Goal: Task Accomplishment & Management: Use online tool/utility

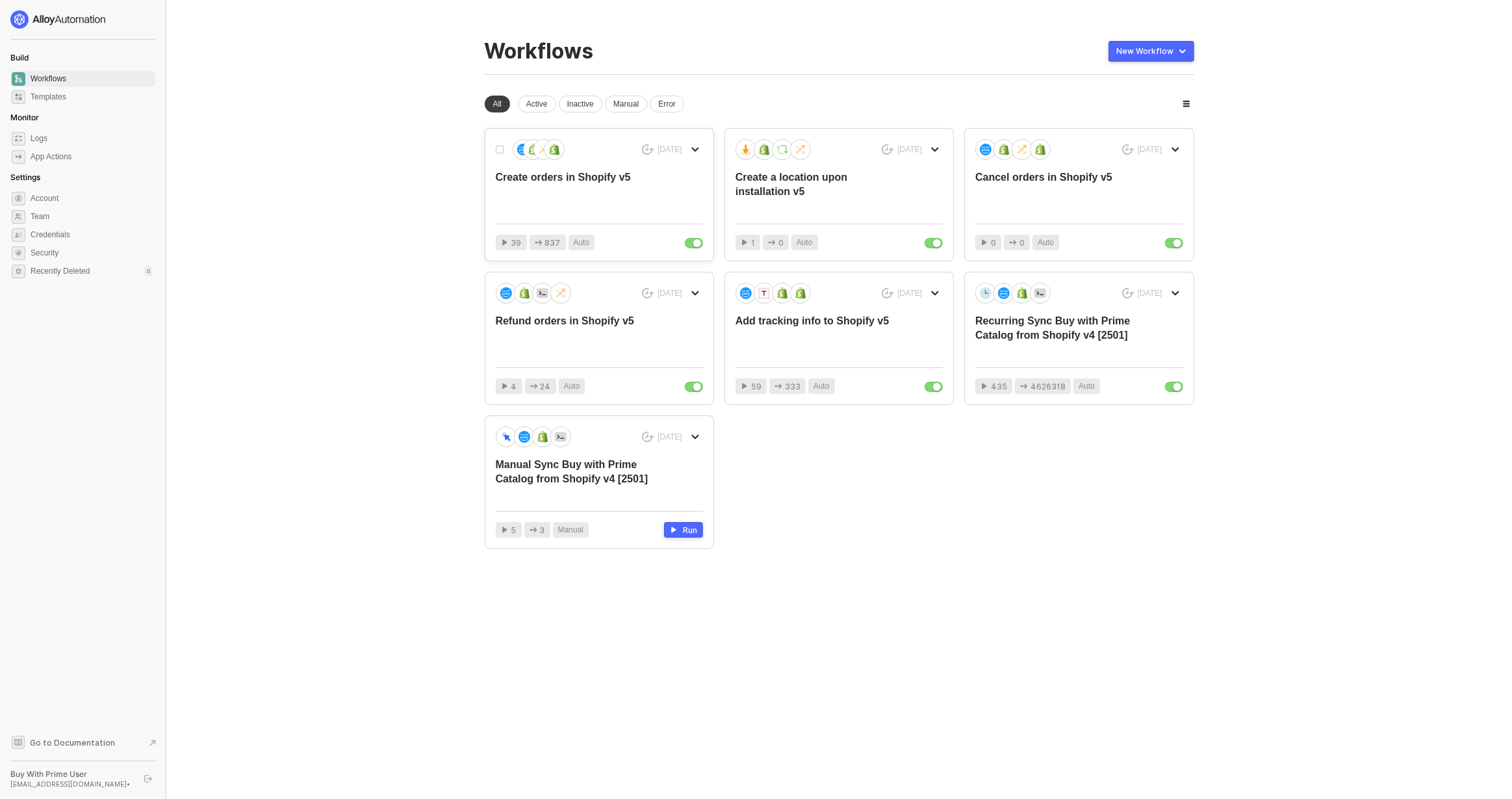
click at [650, 189] on div "Create orders in Shopify v5" at bounding box center [578, 192] width 166 height 43
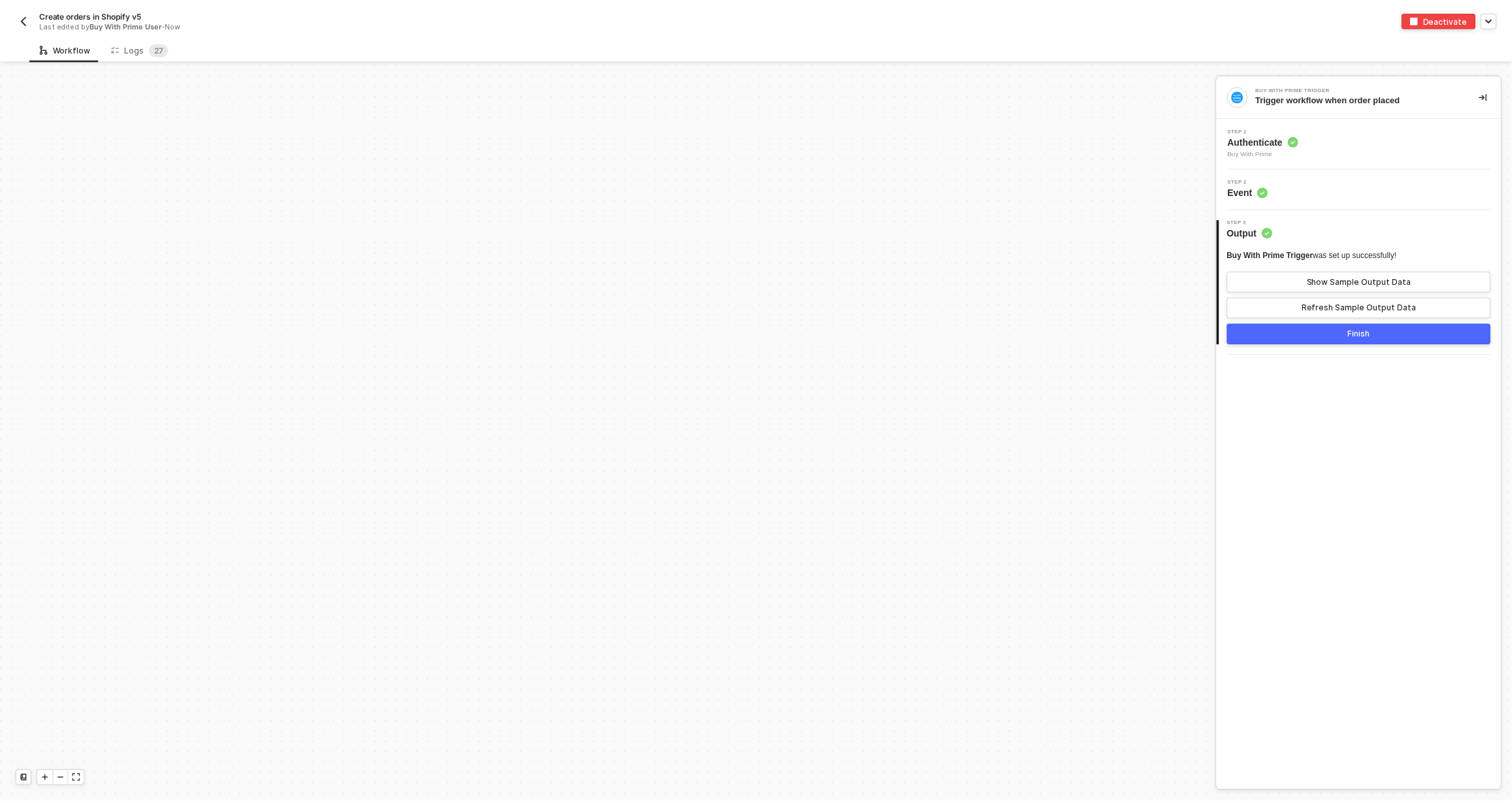
scroll to position [608, 0]
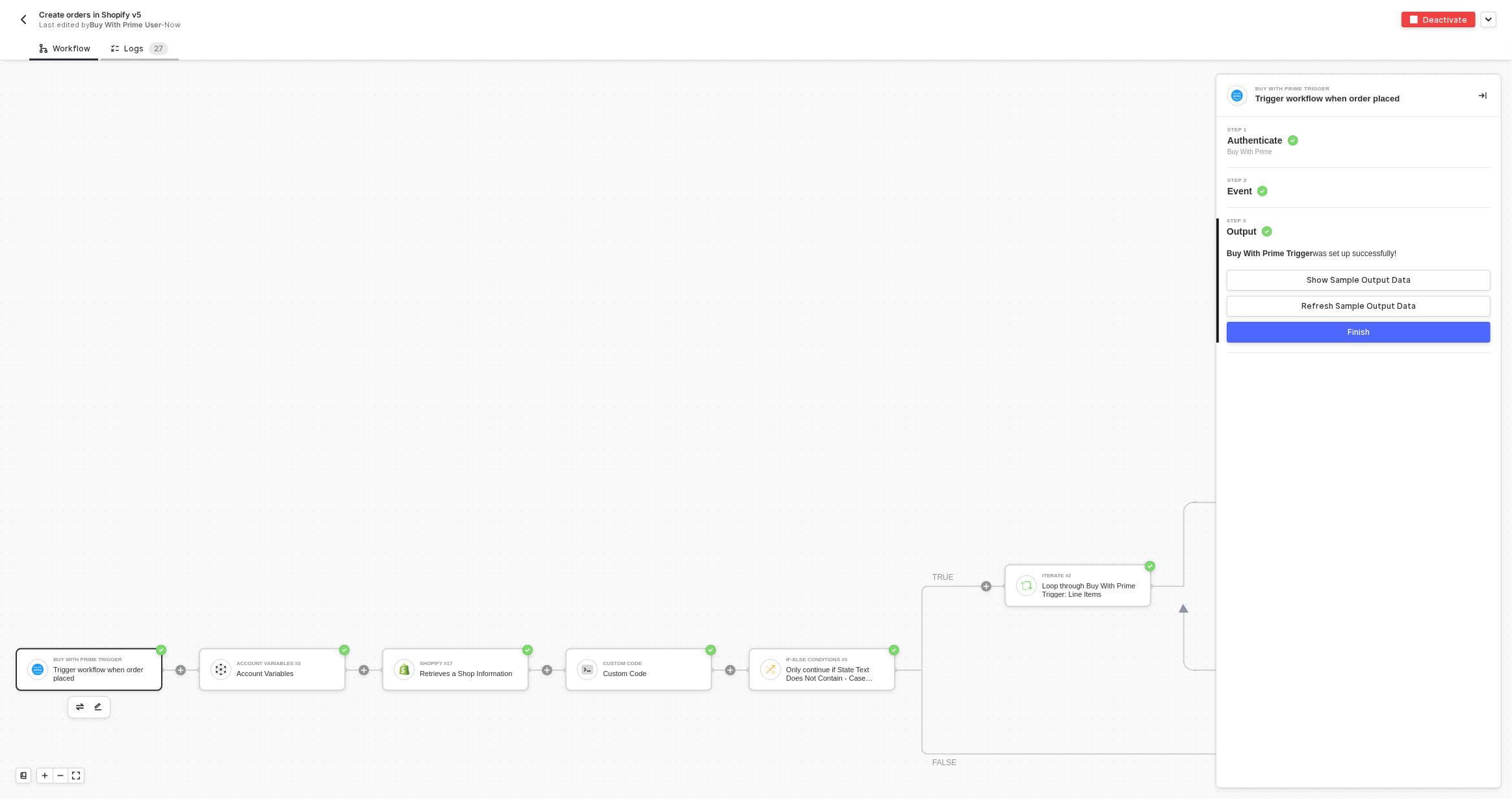
click at [141, 49] on div "Logs 2 7" at bounding box center [140, 49] width 57 height 13
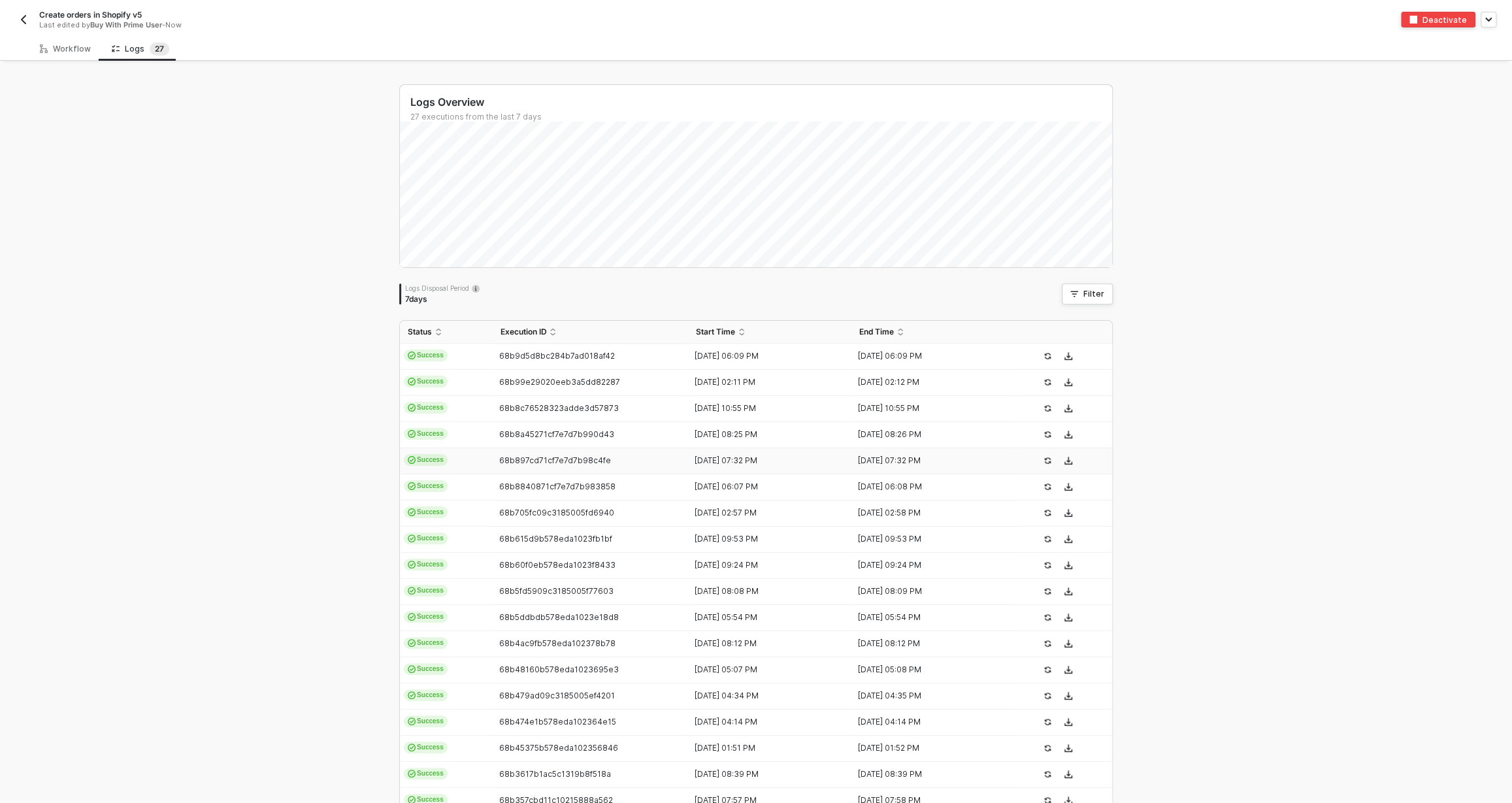
scroll to position [121, 0]
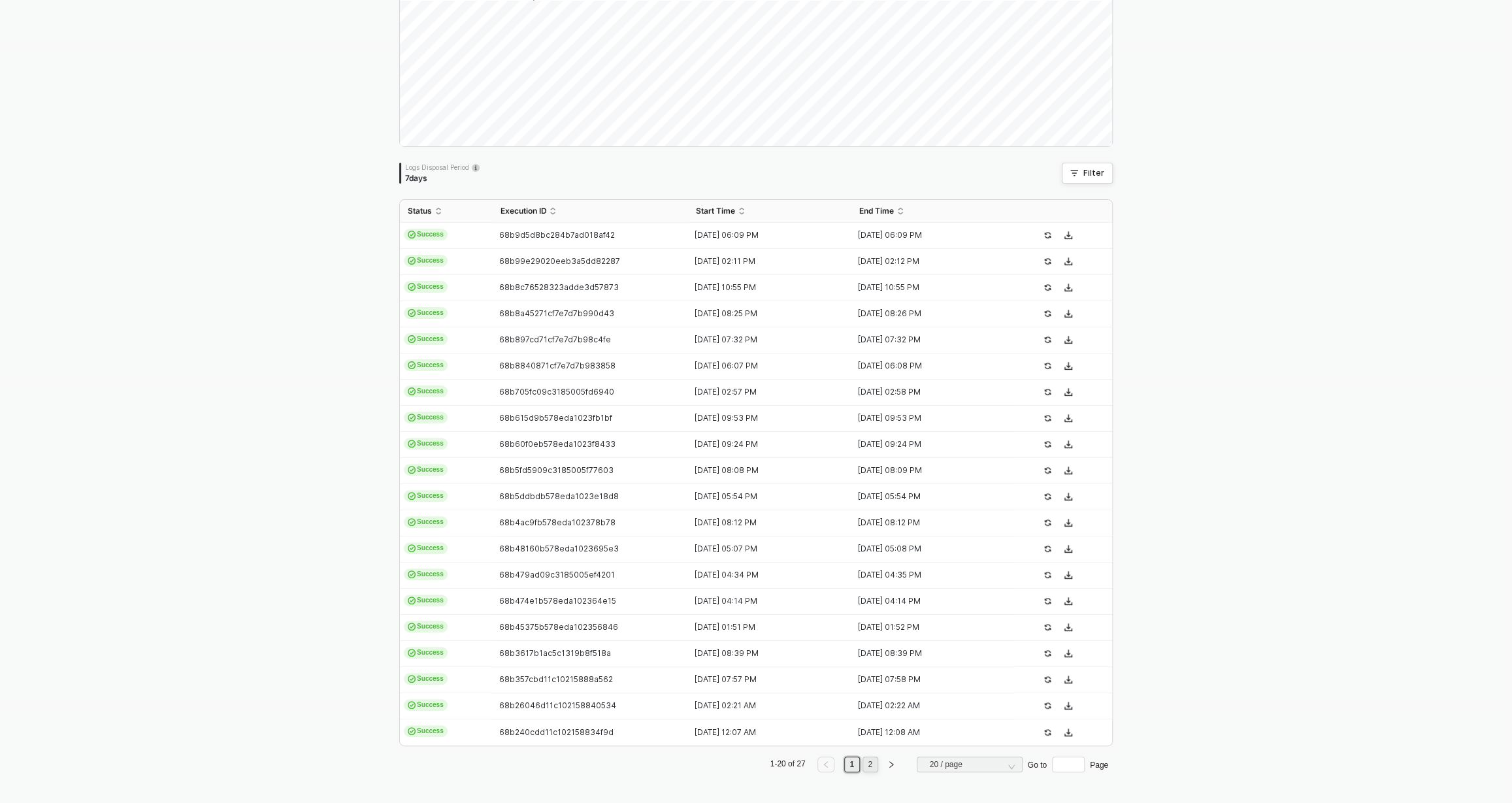
click at [868, 763] on link "2" at bounding box center [870, 763] width 13 height 14
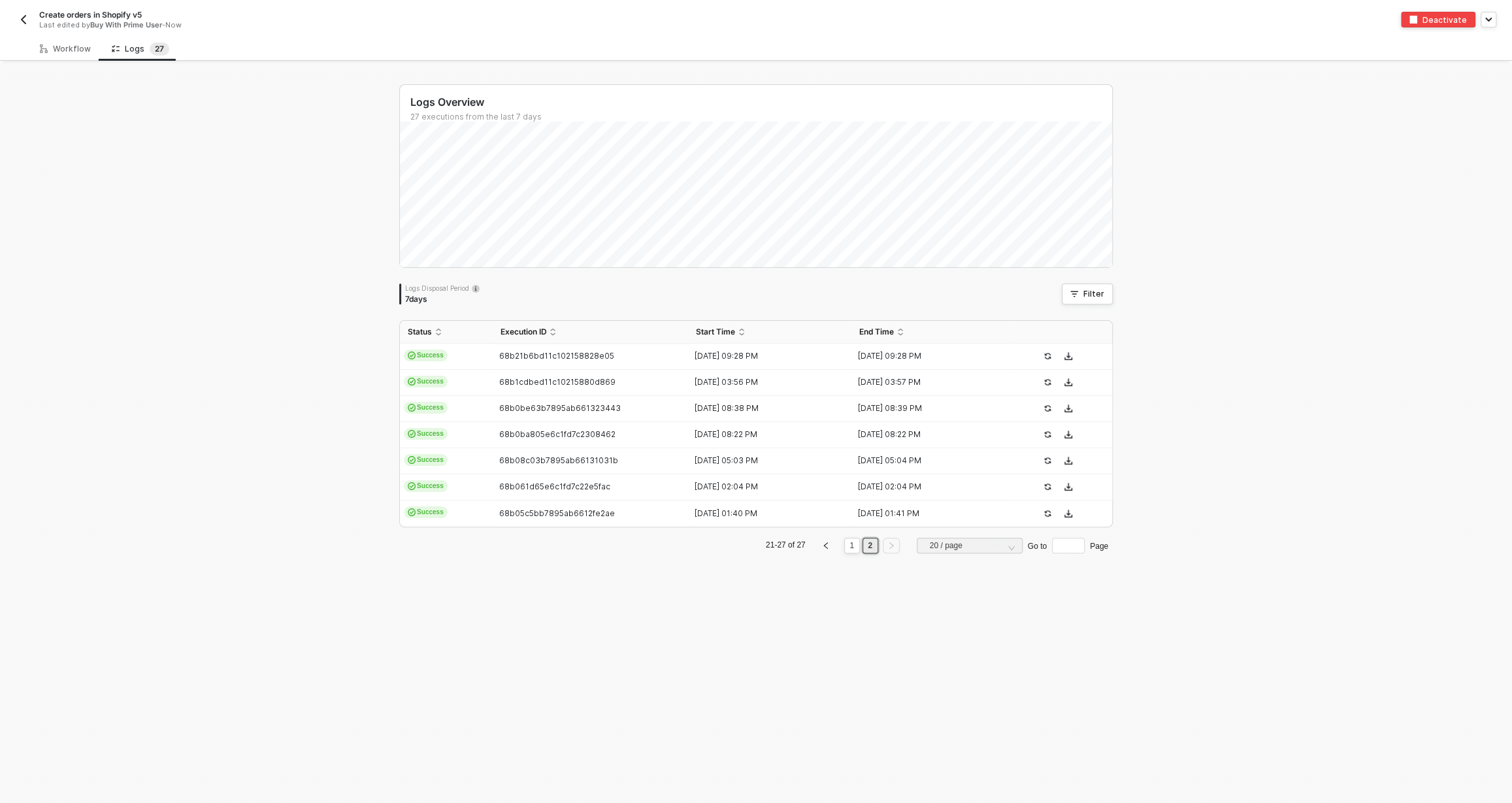
scroll to position [0, 0]
click at [851, 545] on link "1" at bounding box center [856, 545] width 13 height 14
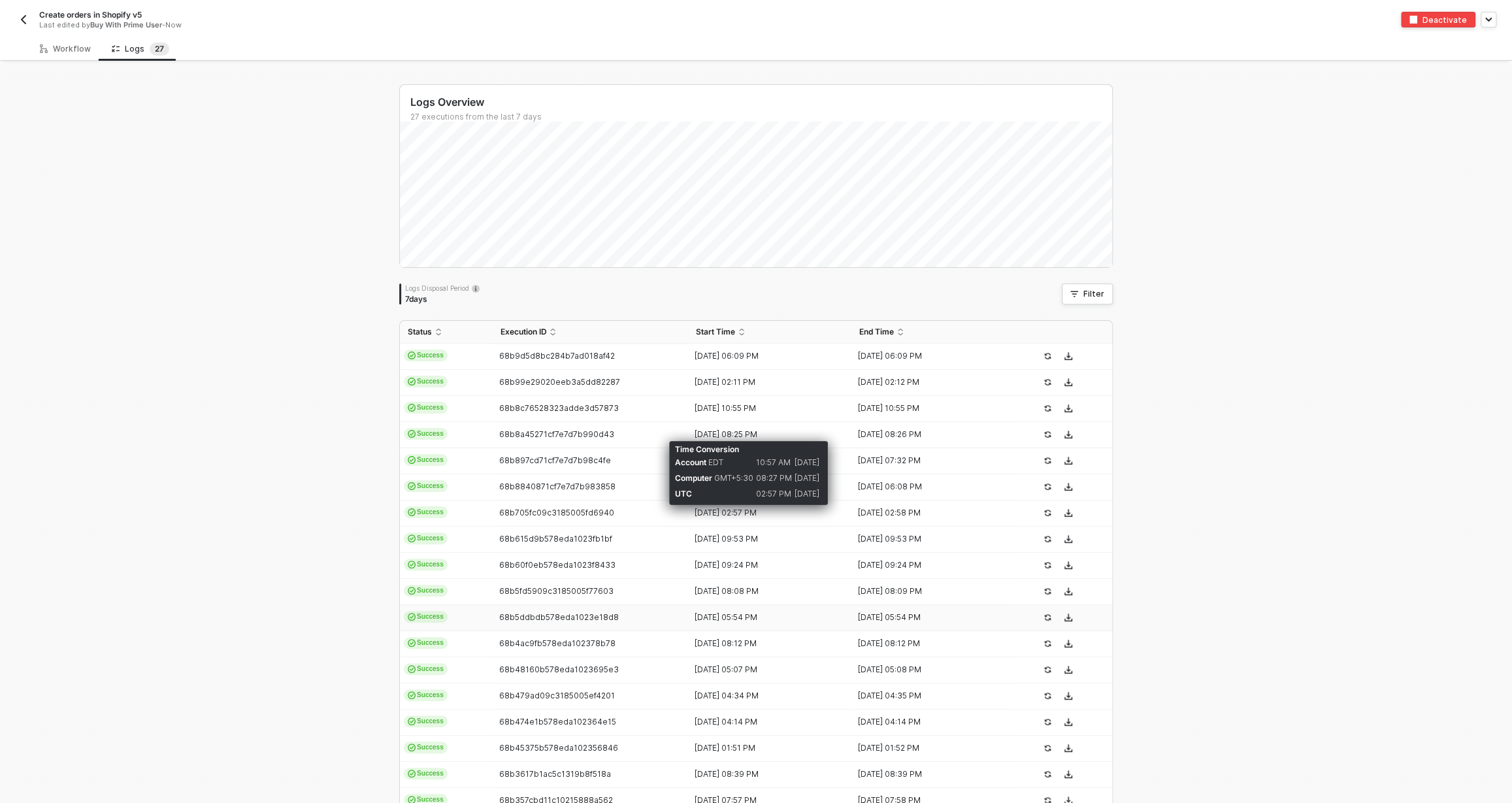
scroll to position [121, 0]
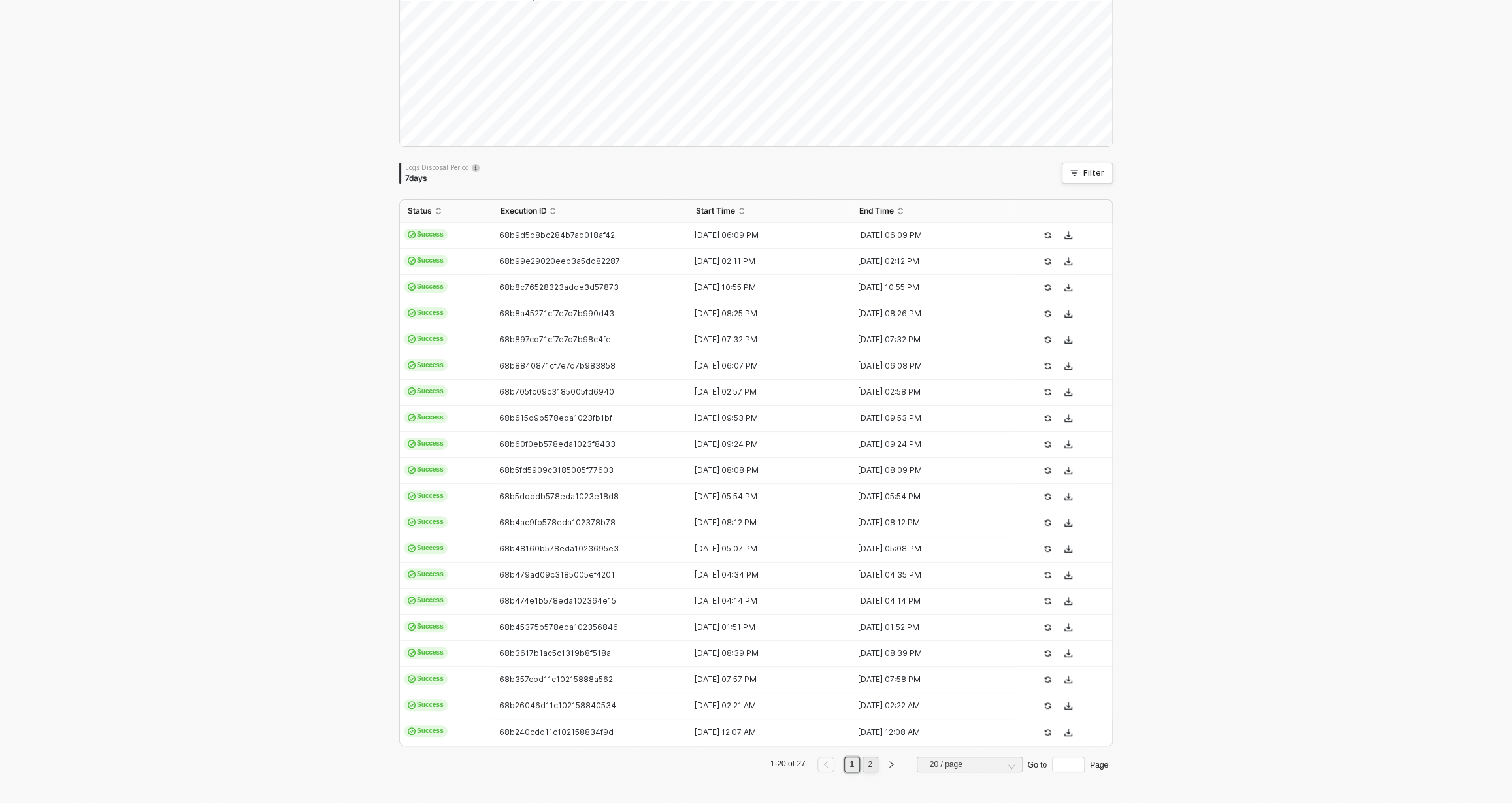
click at [869, 760] on link "2" at bounding box center [870, 763] width 13 height 14
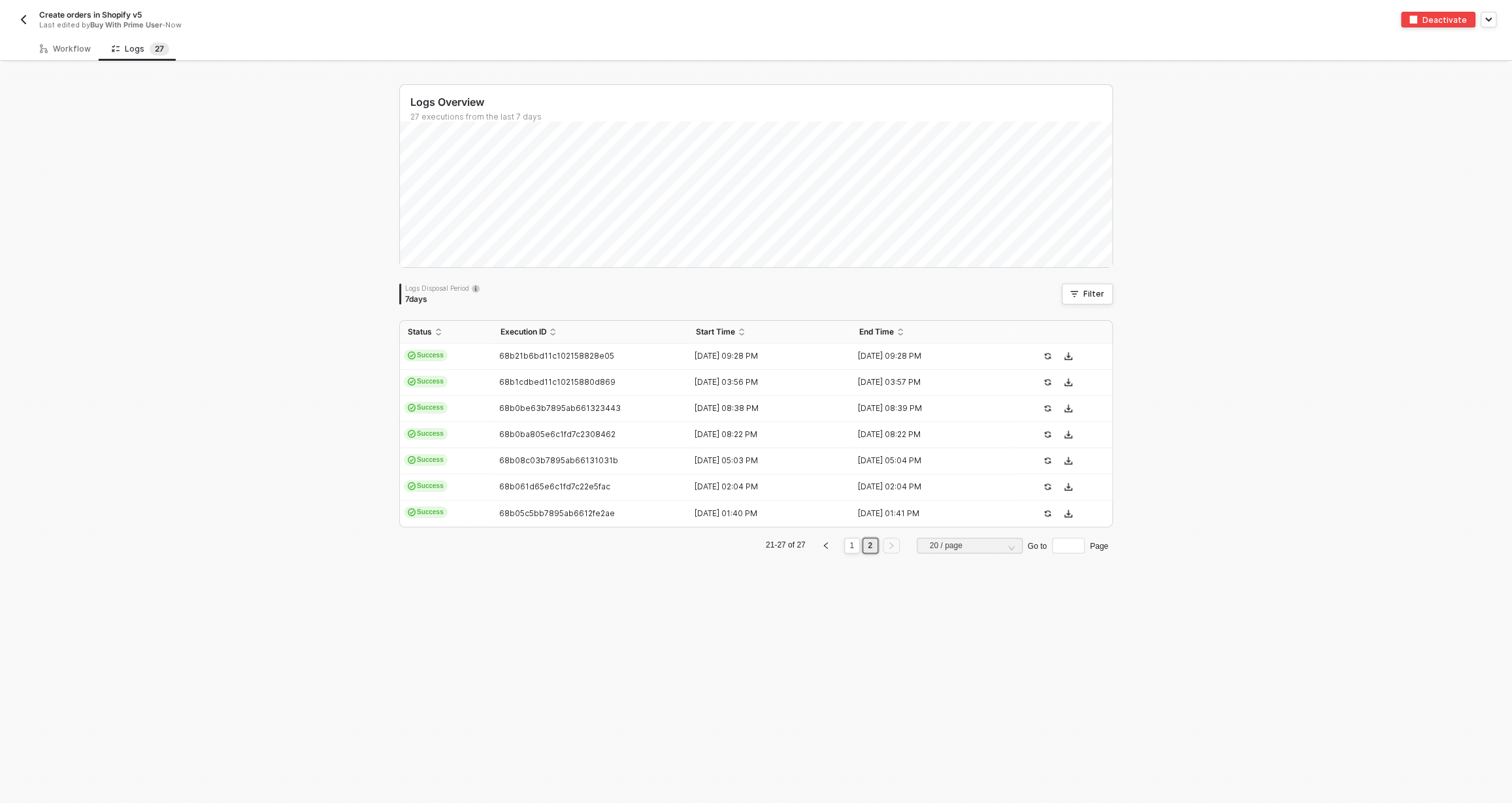
scroll to position [0, 0]
click at [850, 546] on link "1" at bounding box center [856, 545] width 13 height 14
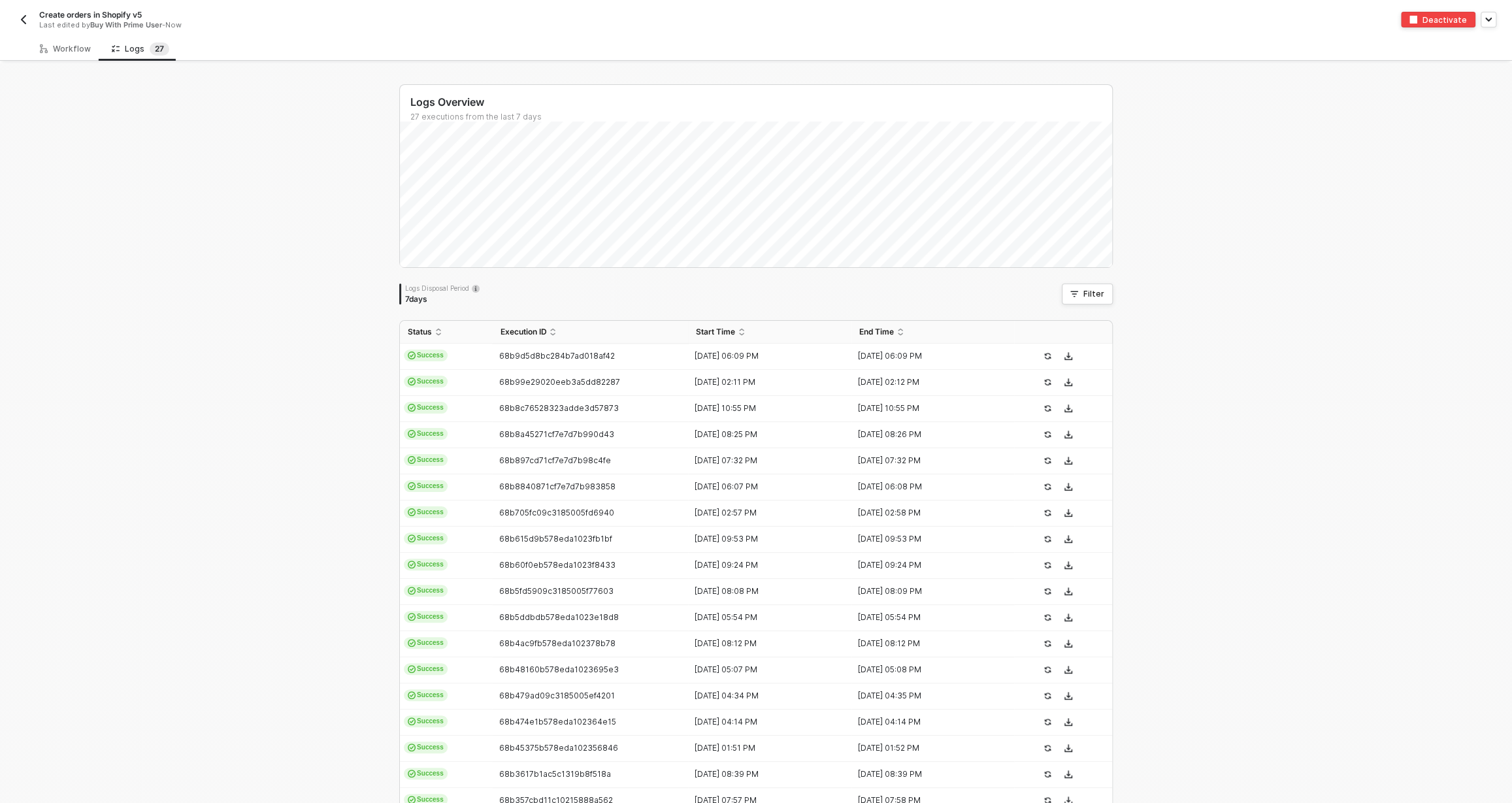
click at [18, 22] on img "button" at bounding box center [23, 19] width 11 height 11
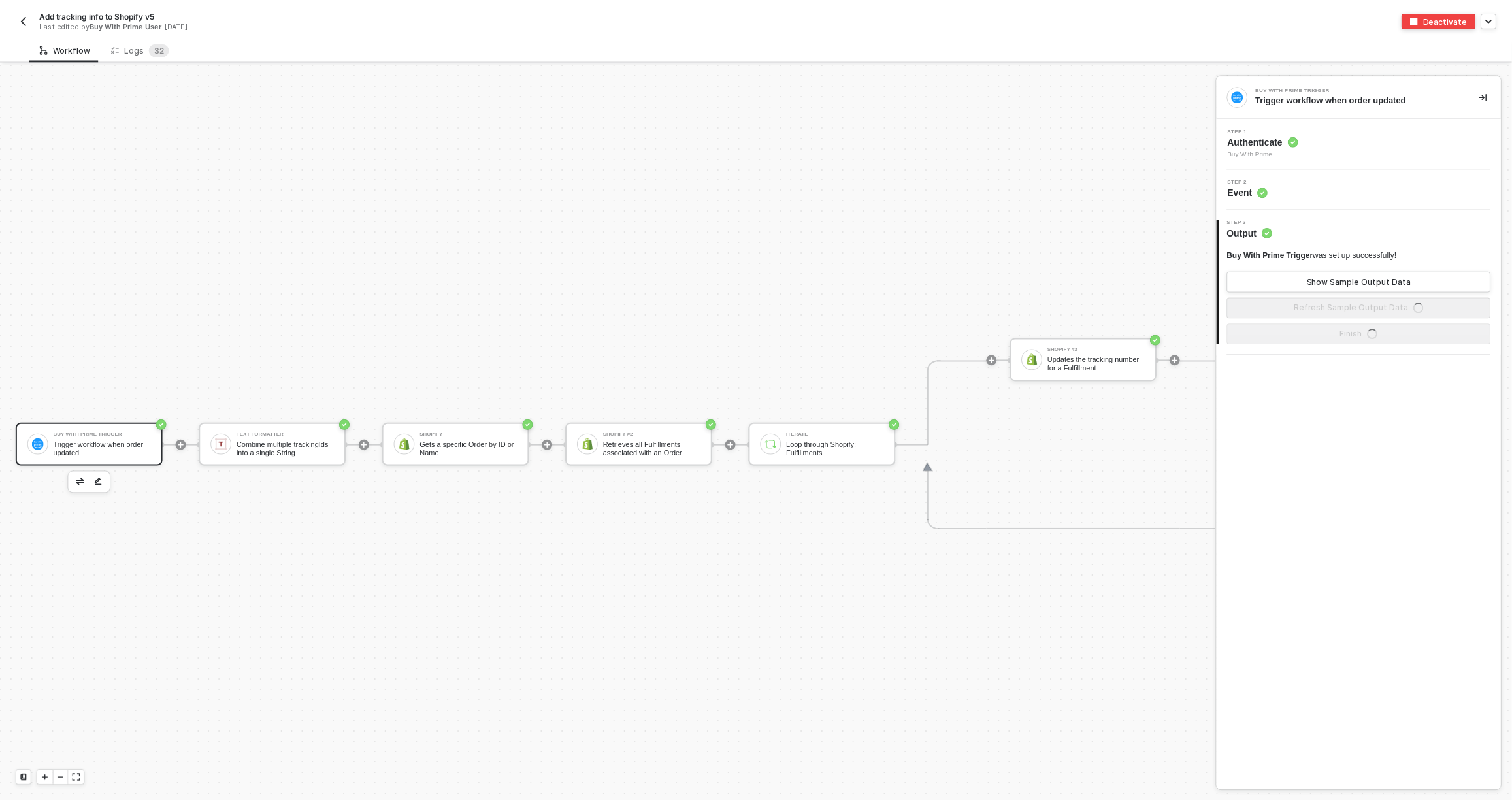
scroll to position [33, 0]
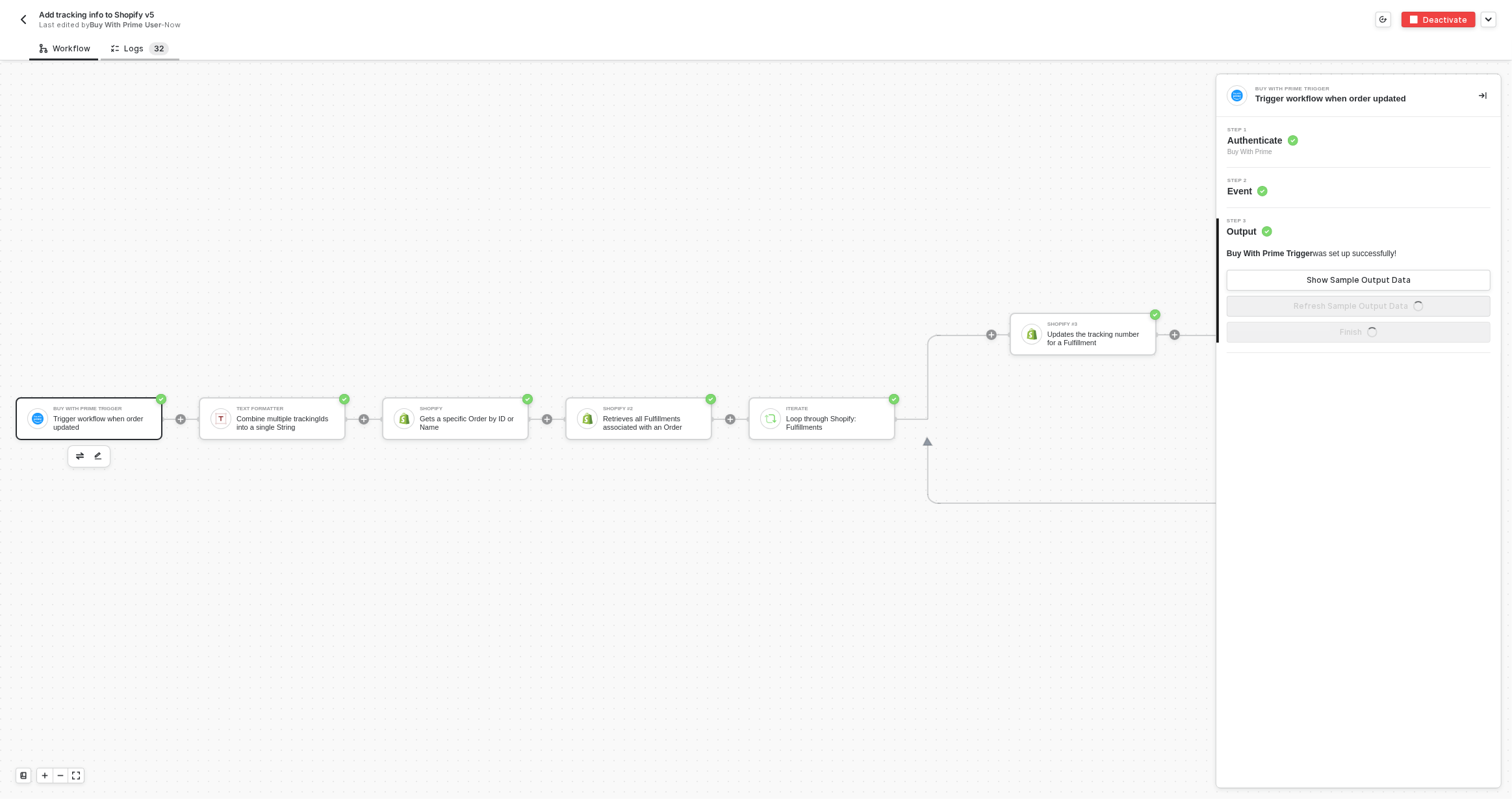
click at [154, 52] on span "3" at bounding box center [157, 48] width 5 height 10
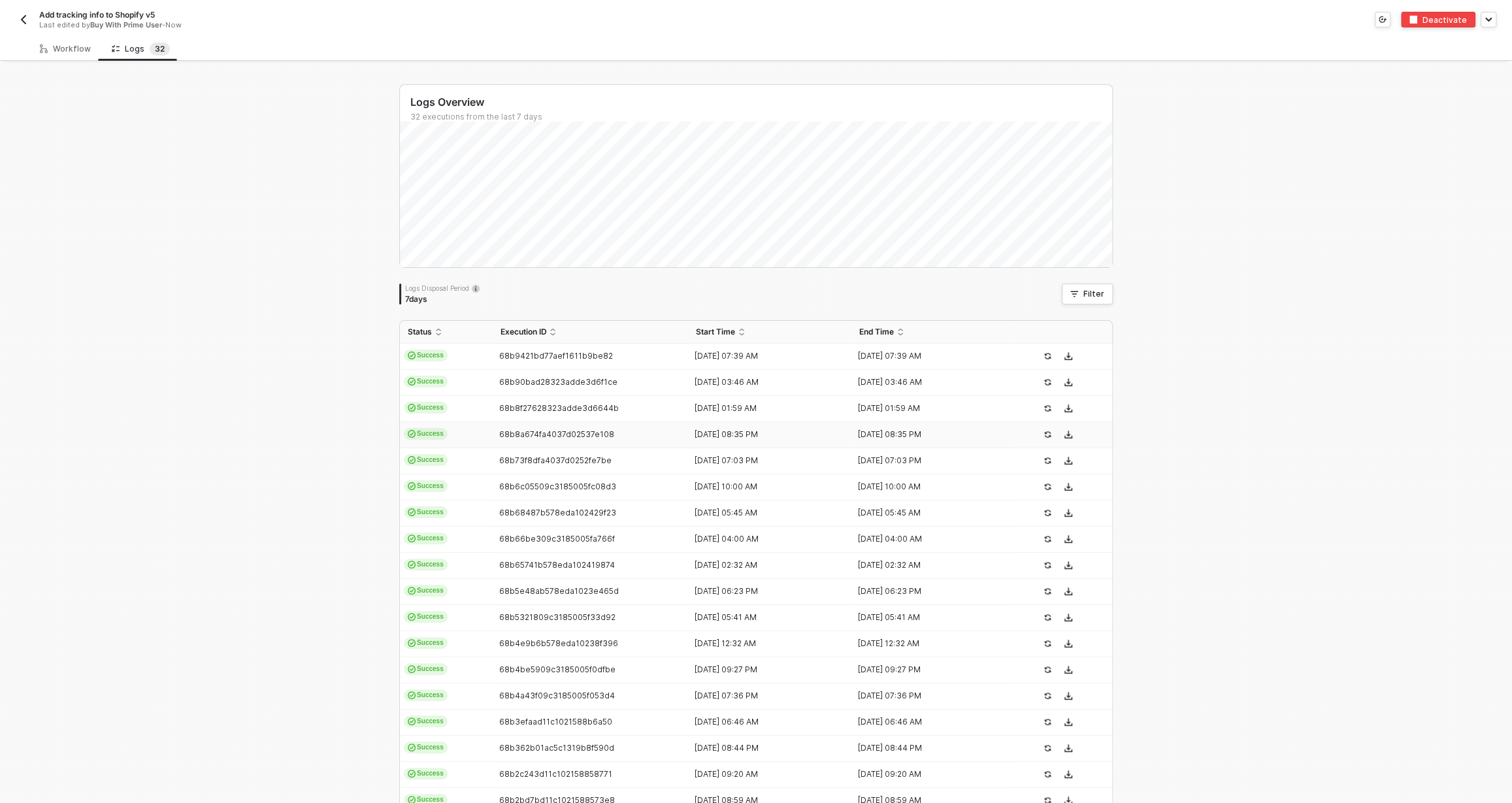
scroll to position [121, 0]
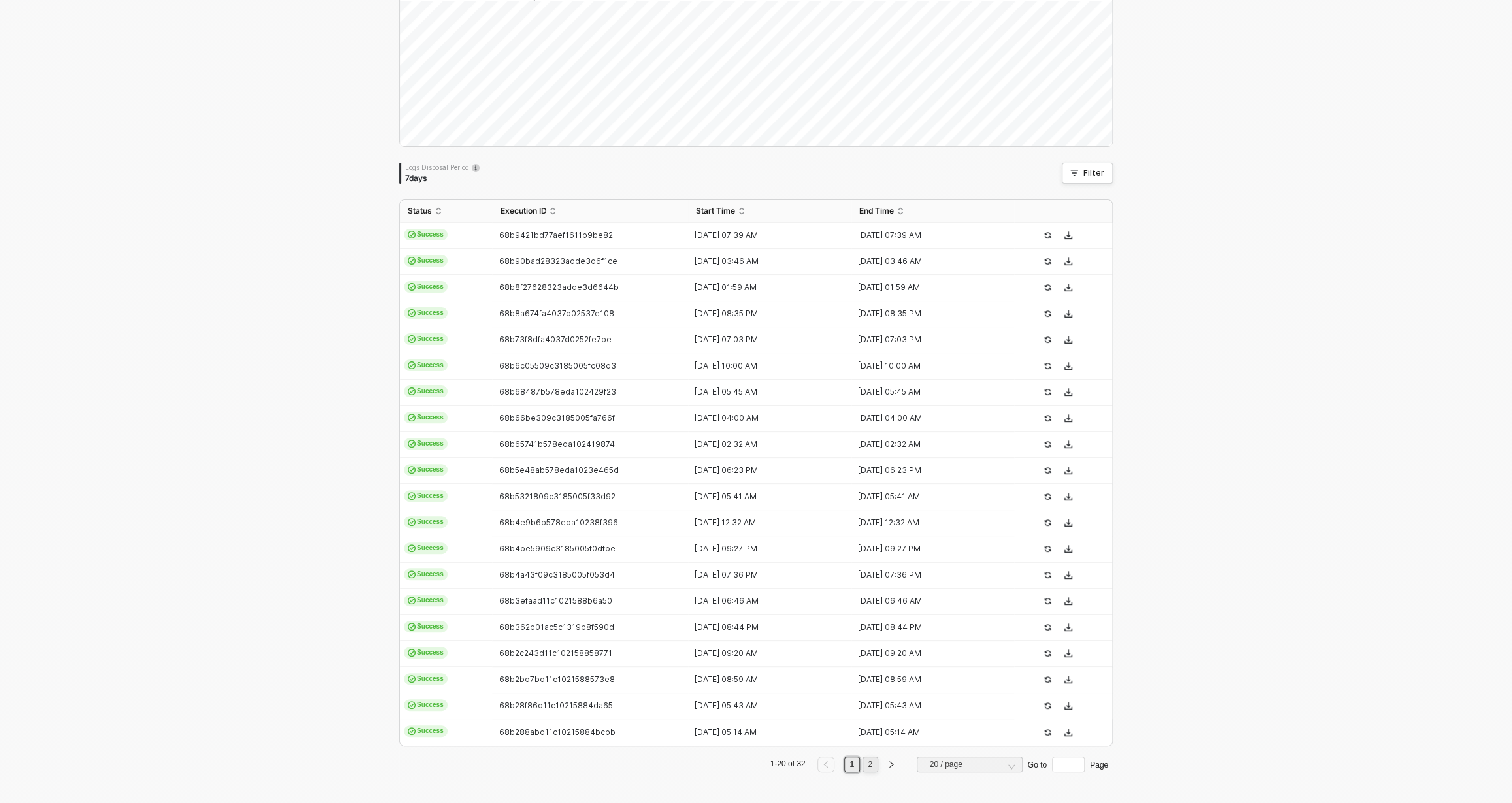
click at [866, 762] on link "2" at bounding box center [870, 763] width 13 height 14
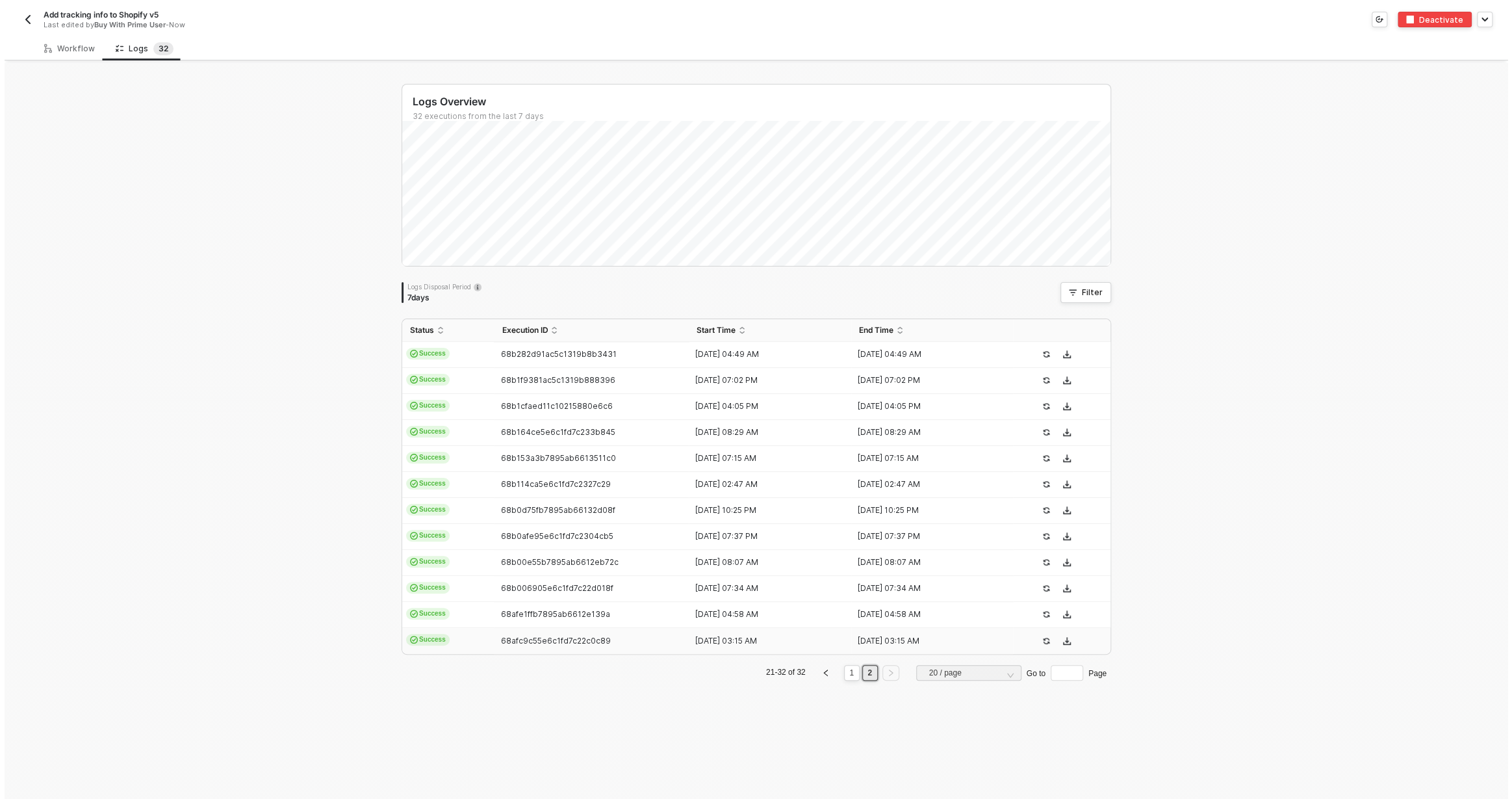
scroll to position [0, 0]
click at [31, 21] on button "button" at bounding box center [23, 19] width 15 height 15
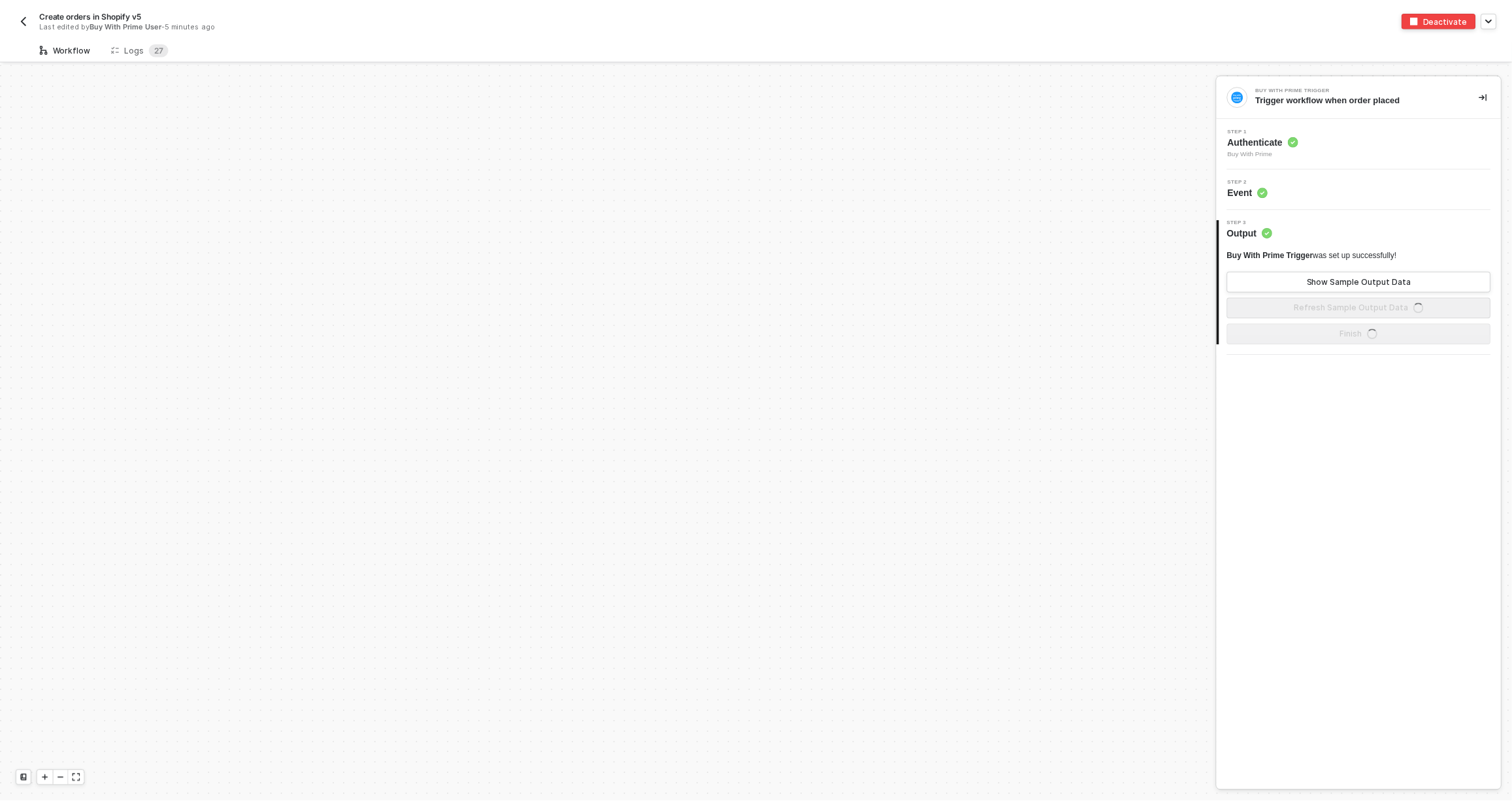
scroll to position [608, 0]
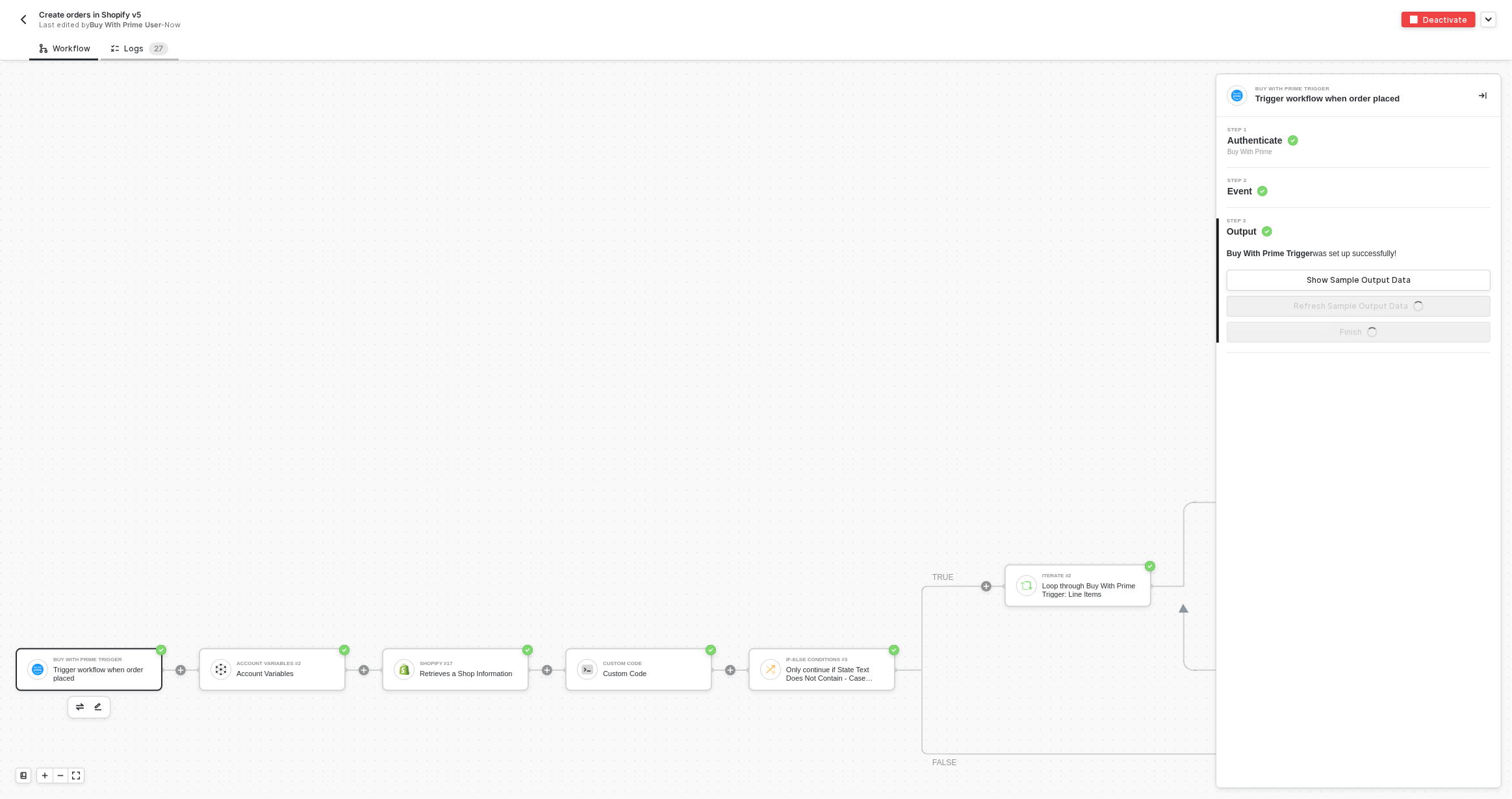
click at [137, 55] on div "Logs 2 7" at bounding box center [139, 49] width 78 height 24
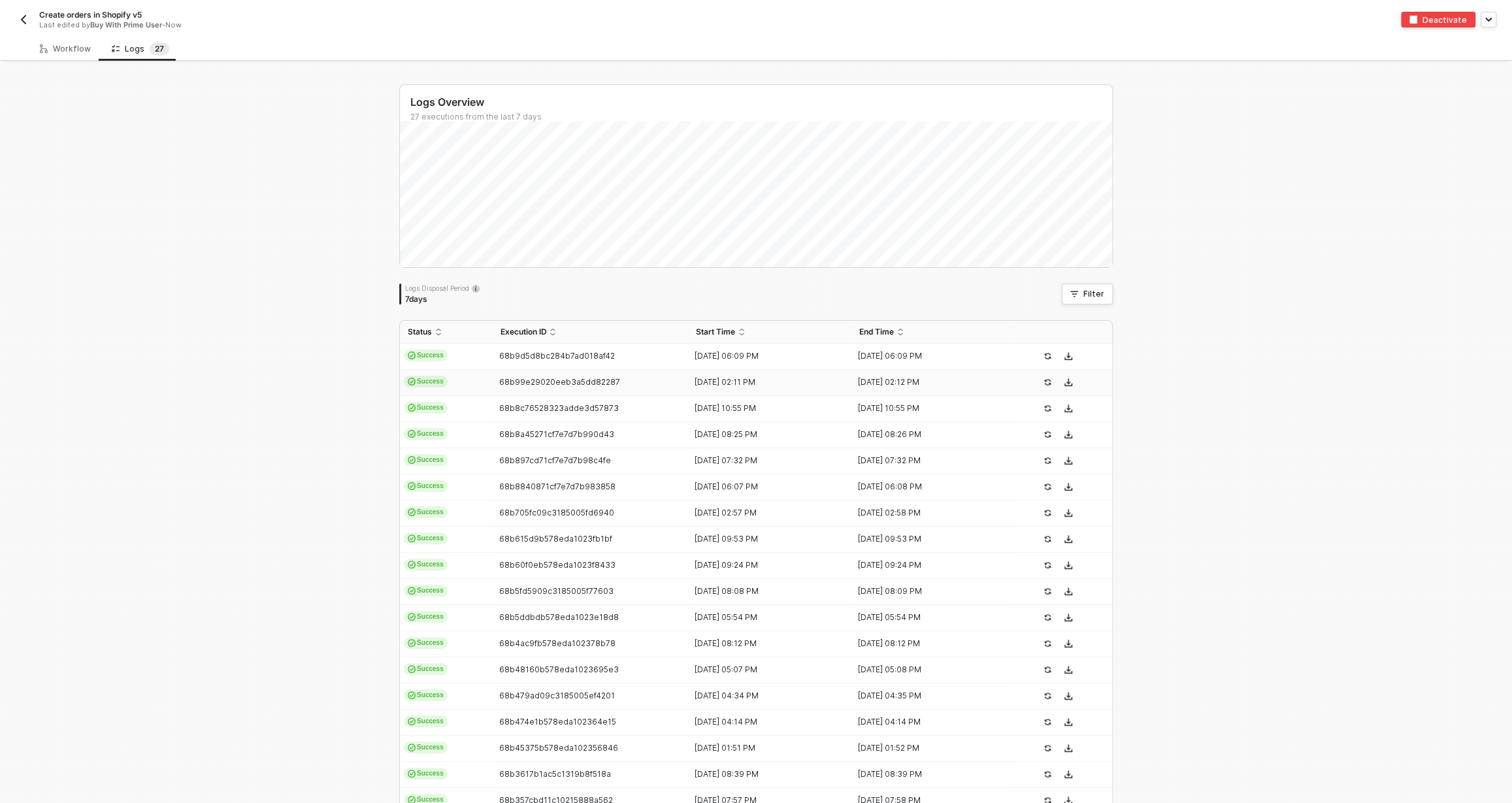
scroll to position [121, 0]
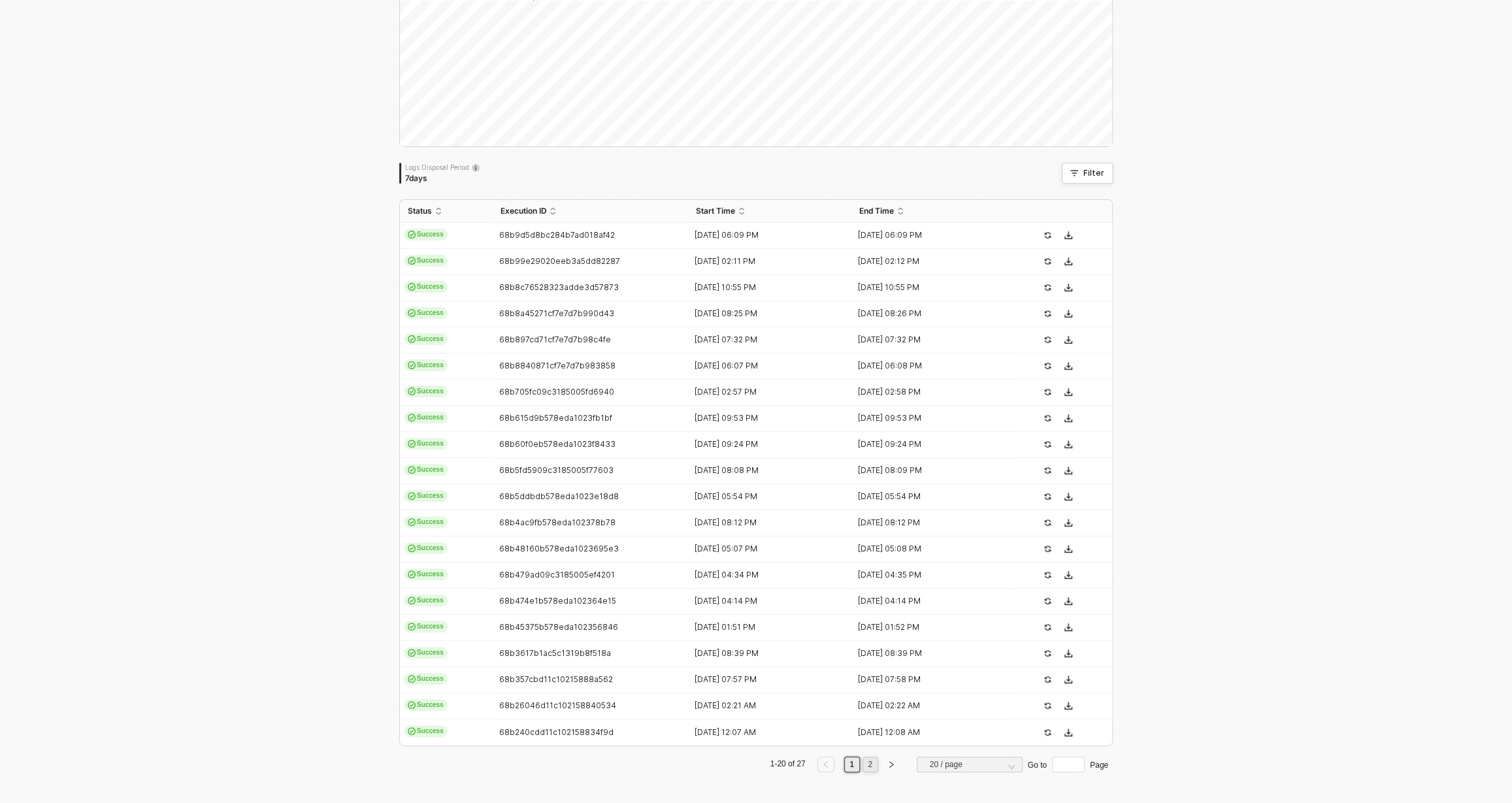
click at [864, 760] on link "2" at bounding box center [870, 763] width 13 height 14
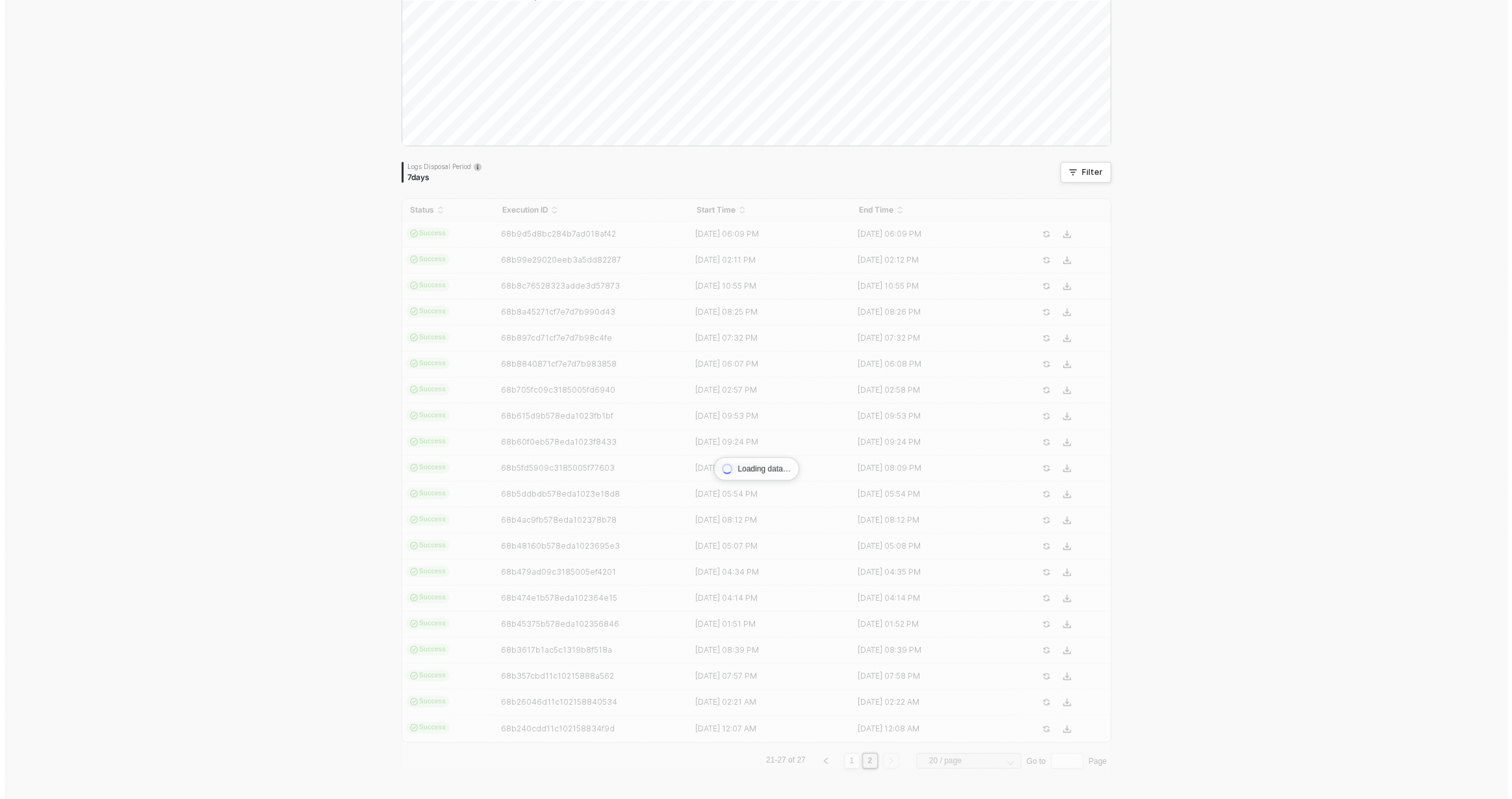
scroll to position [0, 0]
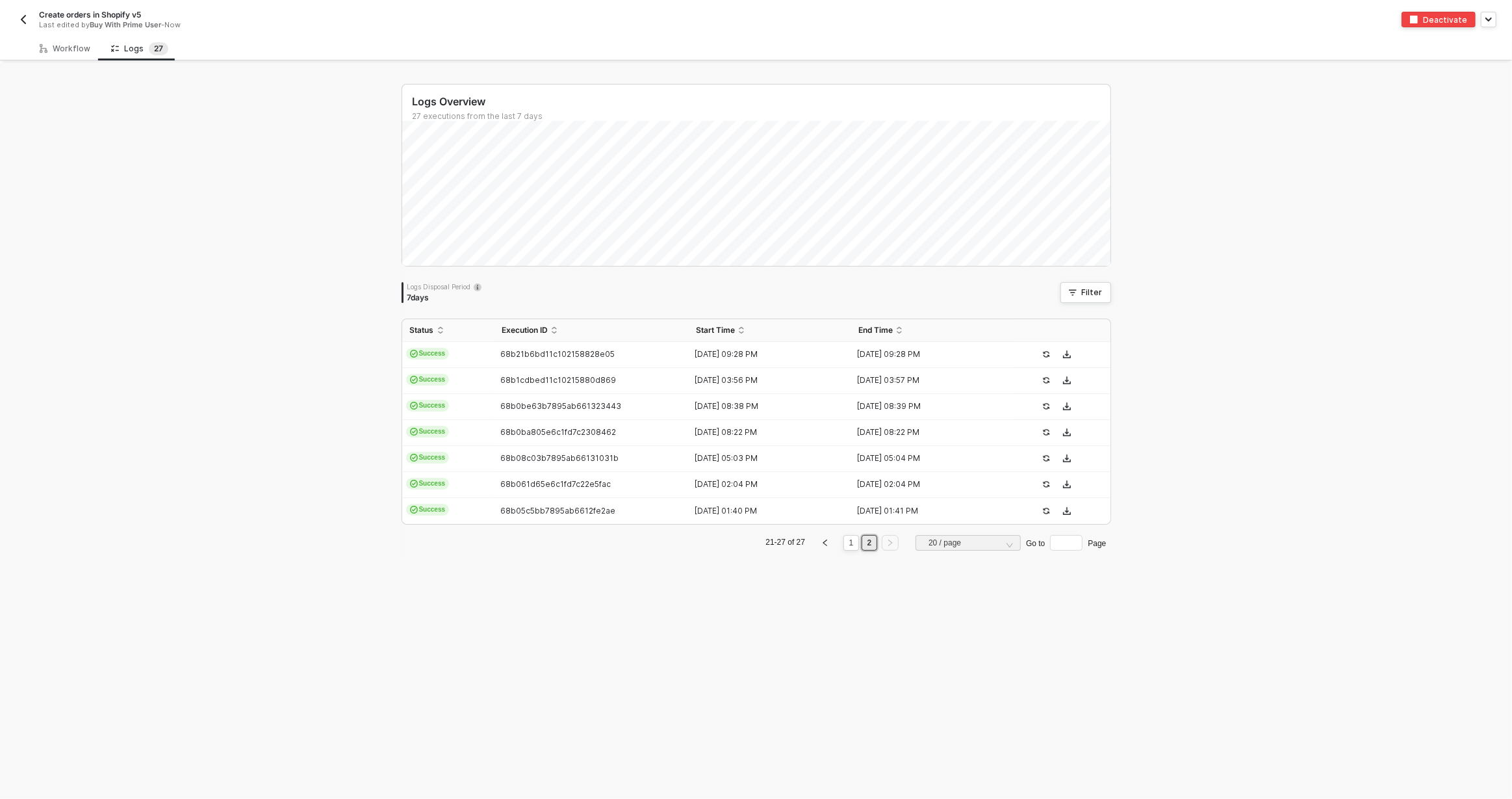
click at [21, 12] on button "button" at bounding box center [23, 19] width 15 height 15
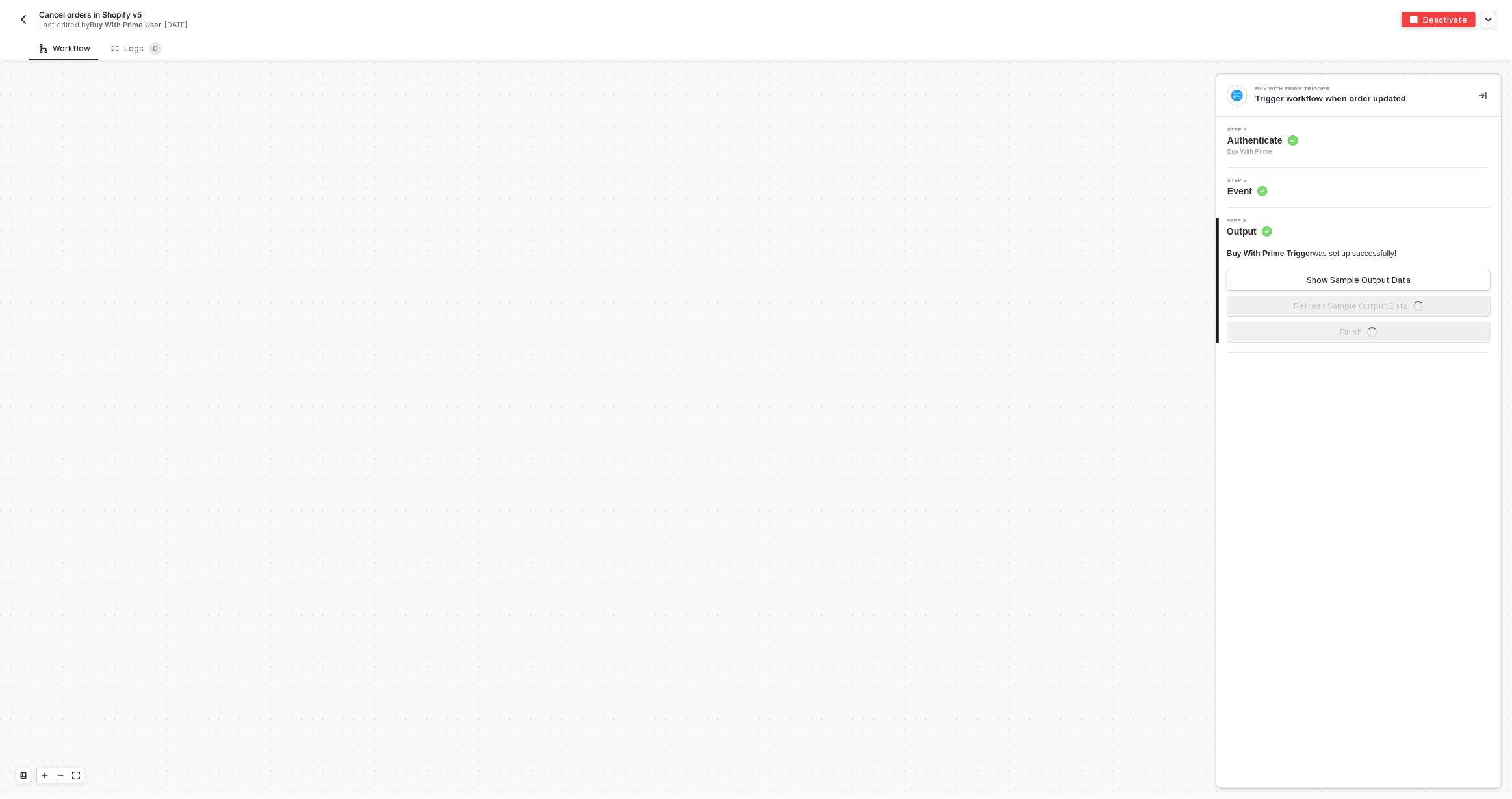
scroll to position [839, 0]
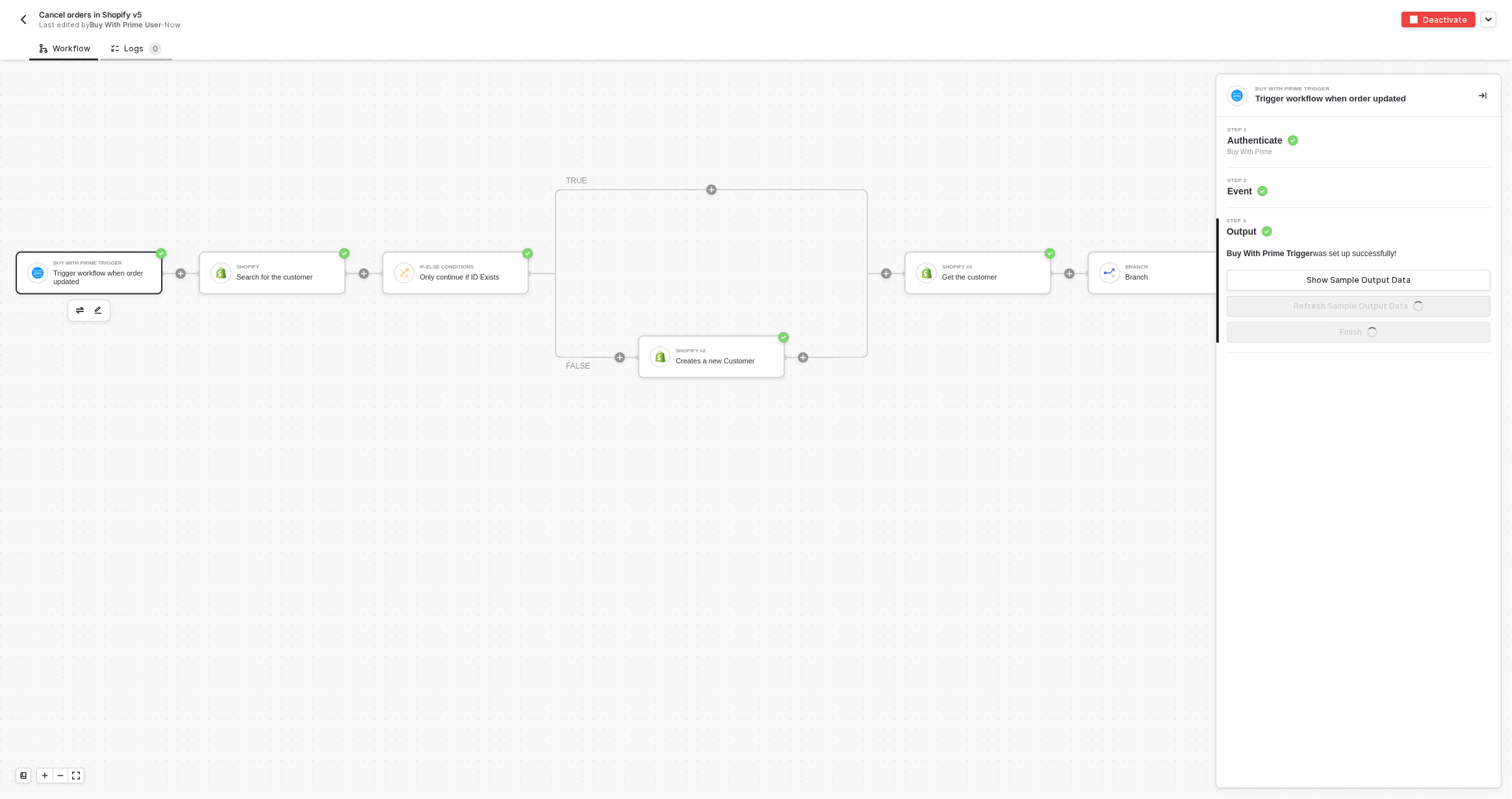
click at [110, 39] on div "Logs 0" at bounding box center [136, 49] width 71 height 24
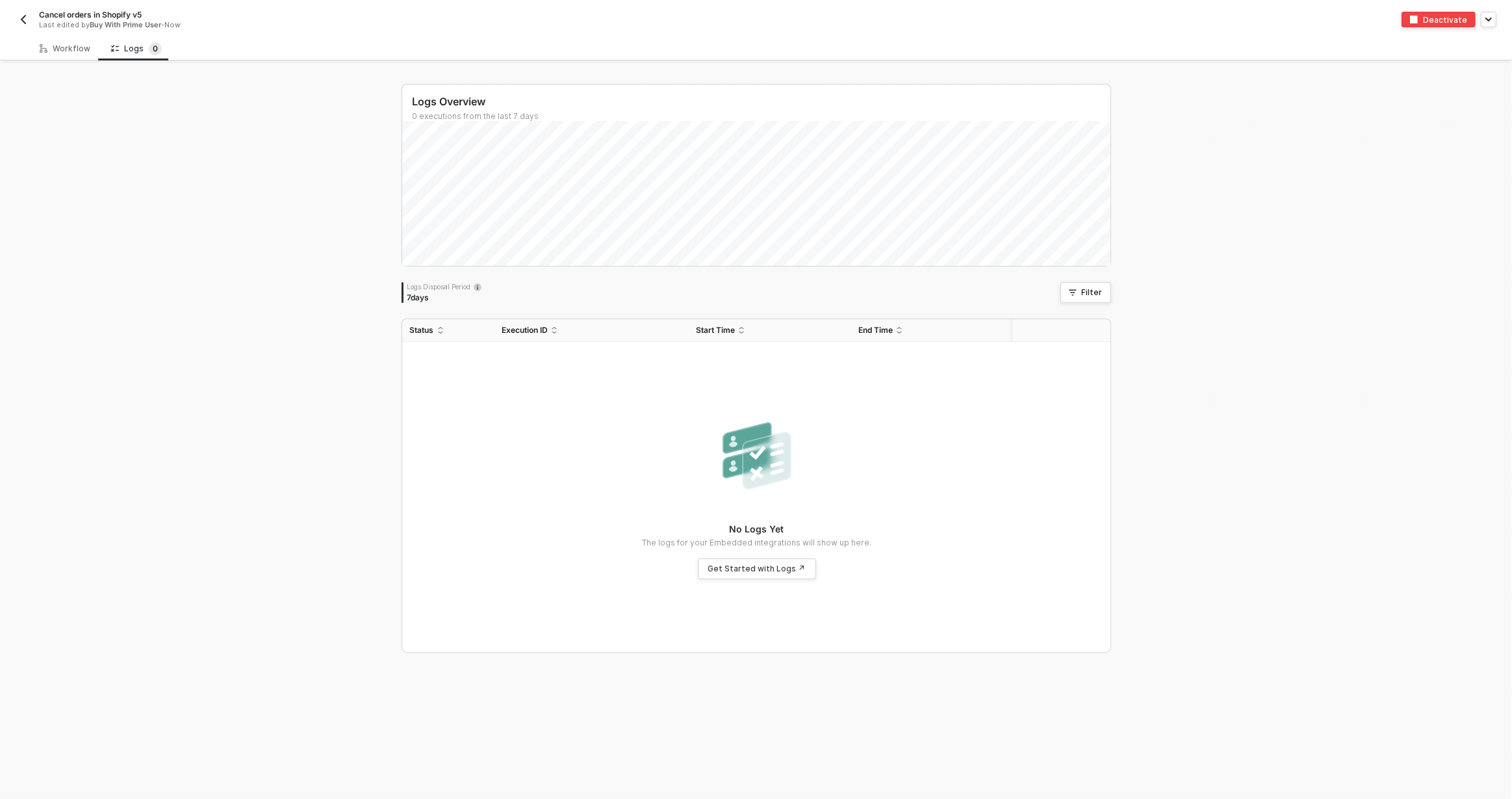
click at [27, 15] on img "button" at bounding box center [23, 19] width 11 height 11
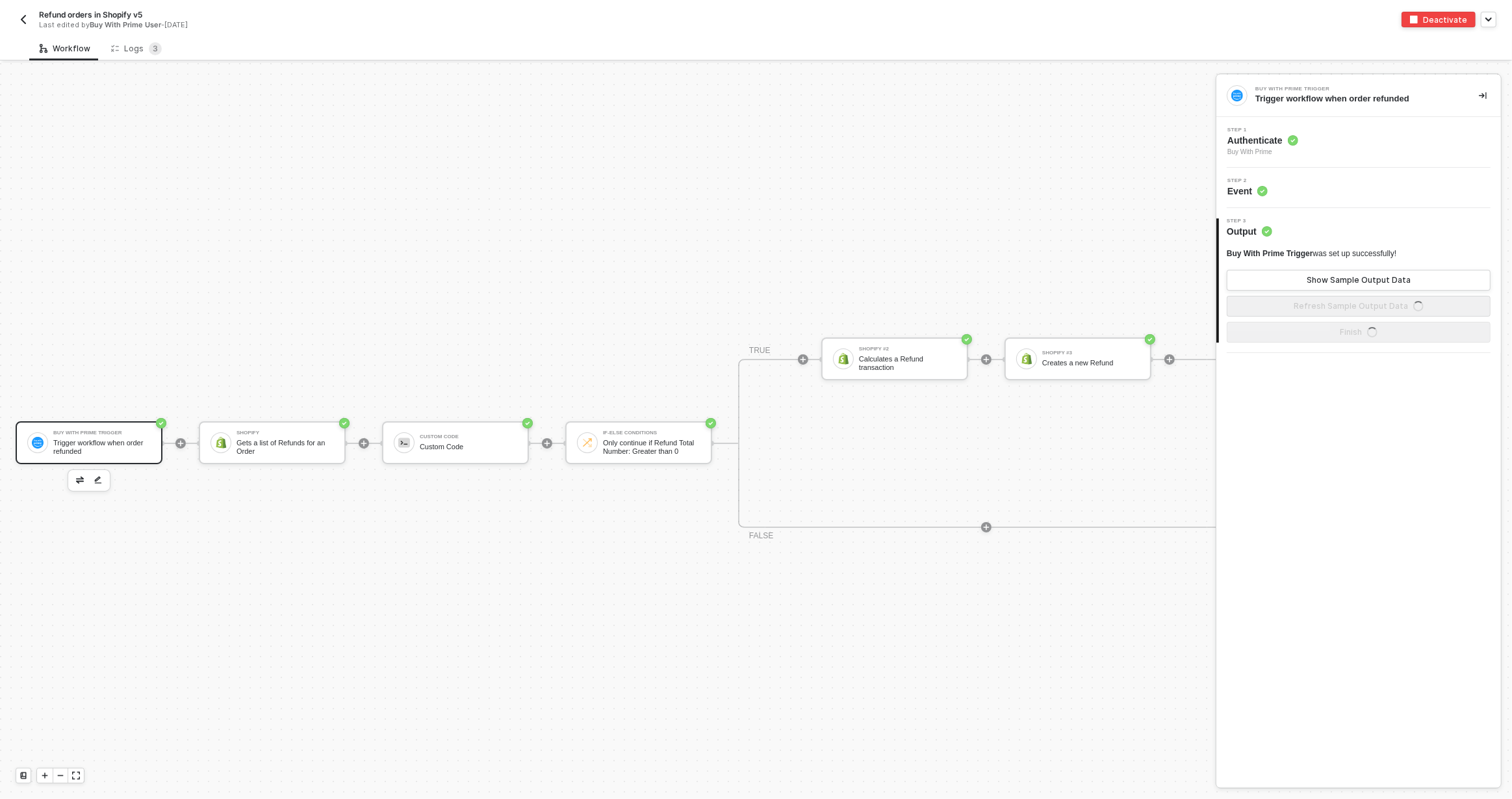
scroll to position [33, 0]
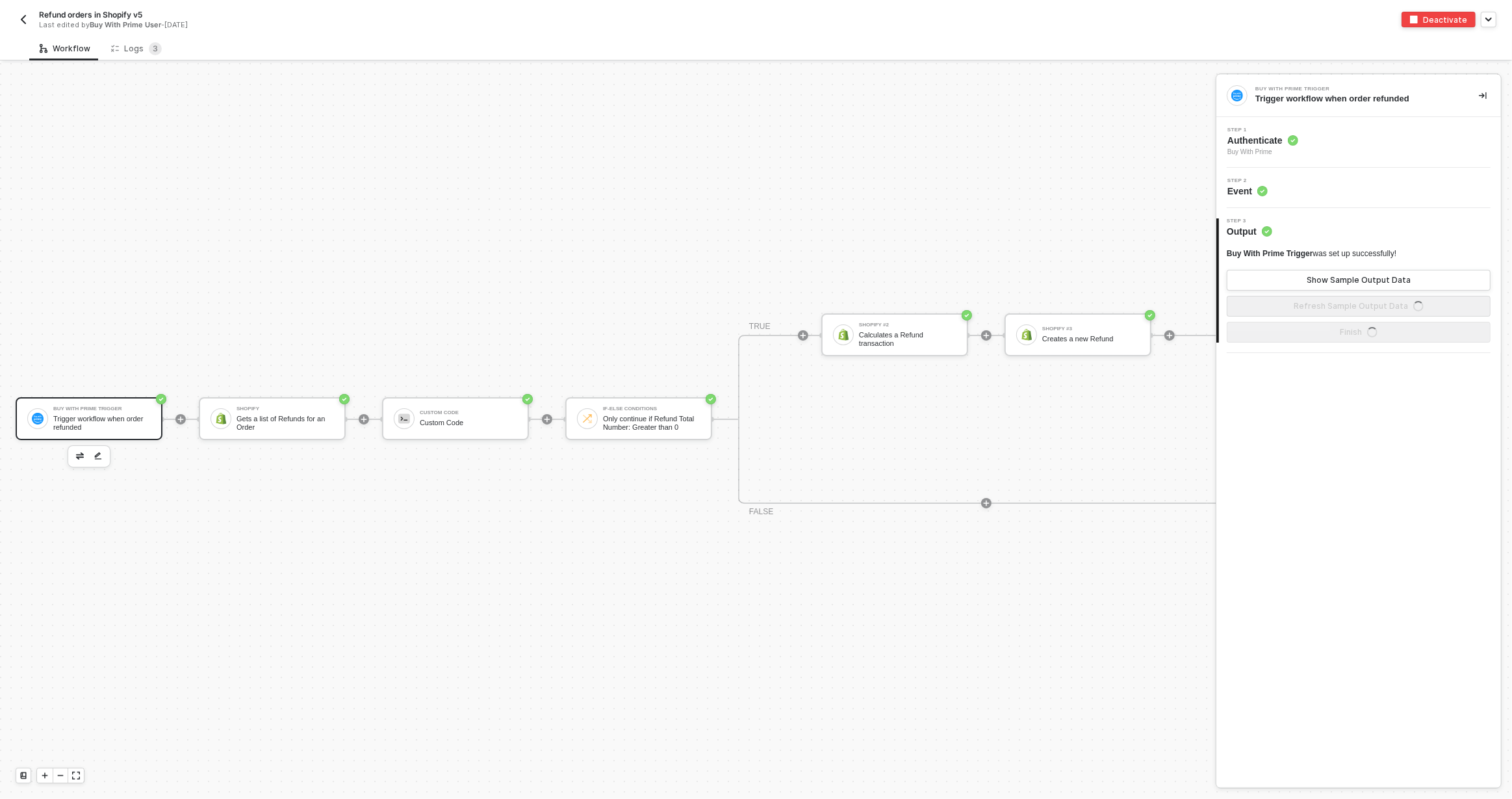
click at [137, 62] on div "Workflow Logs 3 Buy With Prime Trigger Trigger workflow when order refunded Sho…" at bounding box center [756, 418] width 1512 height 762
click at [137, 57] on div "Logs 3" at bounding box center [136, 49] width 71 height 24
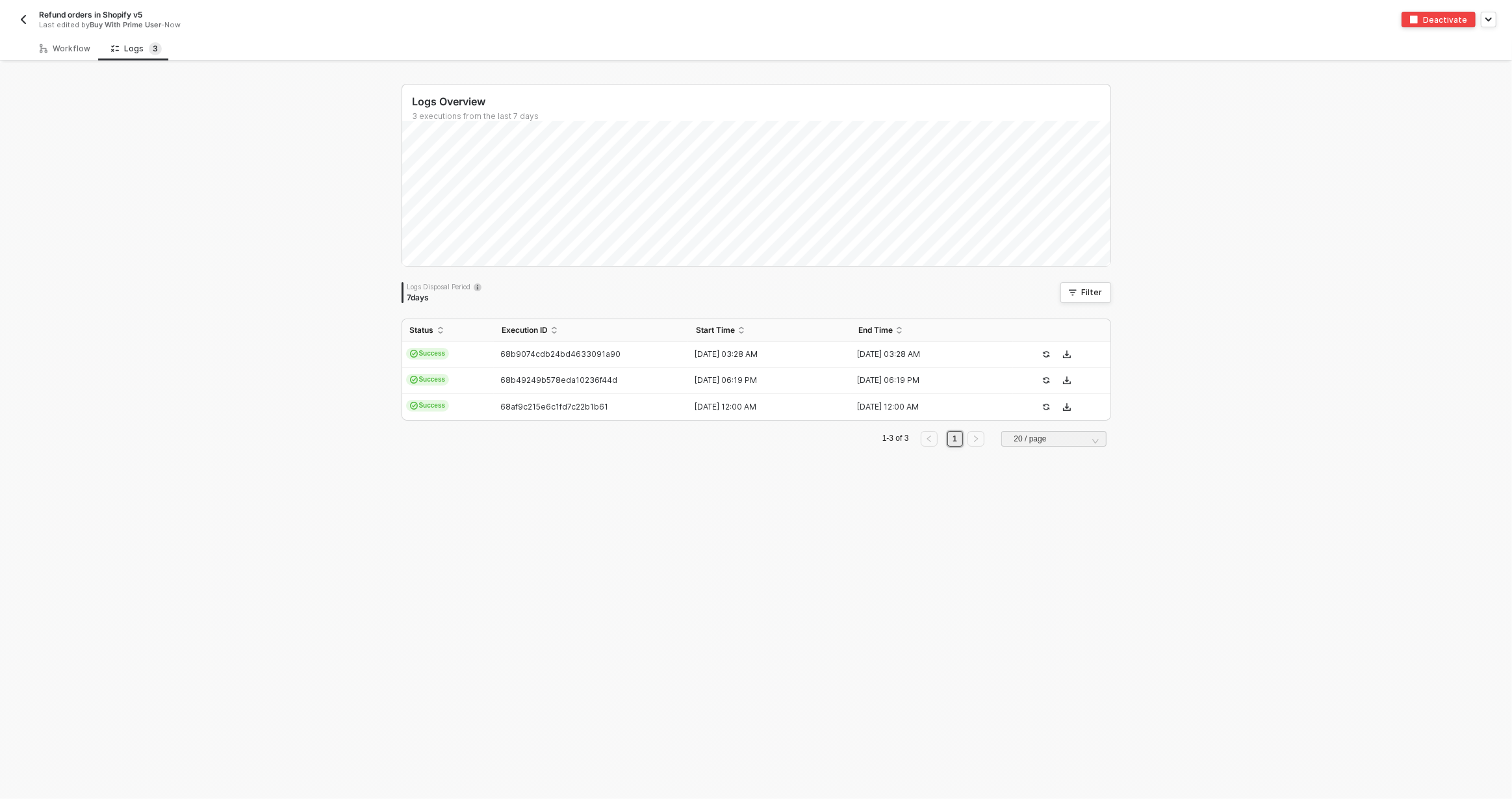
click at [29, 20] on button "button" at bounding box center [23, 19] width 15 height 15
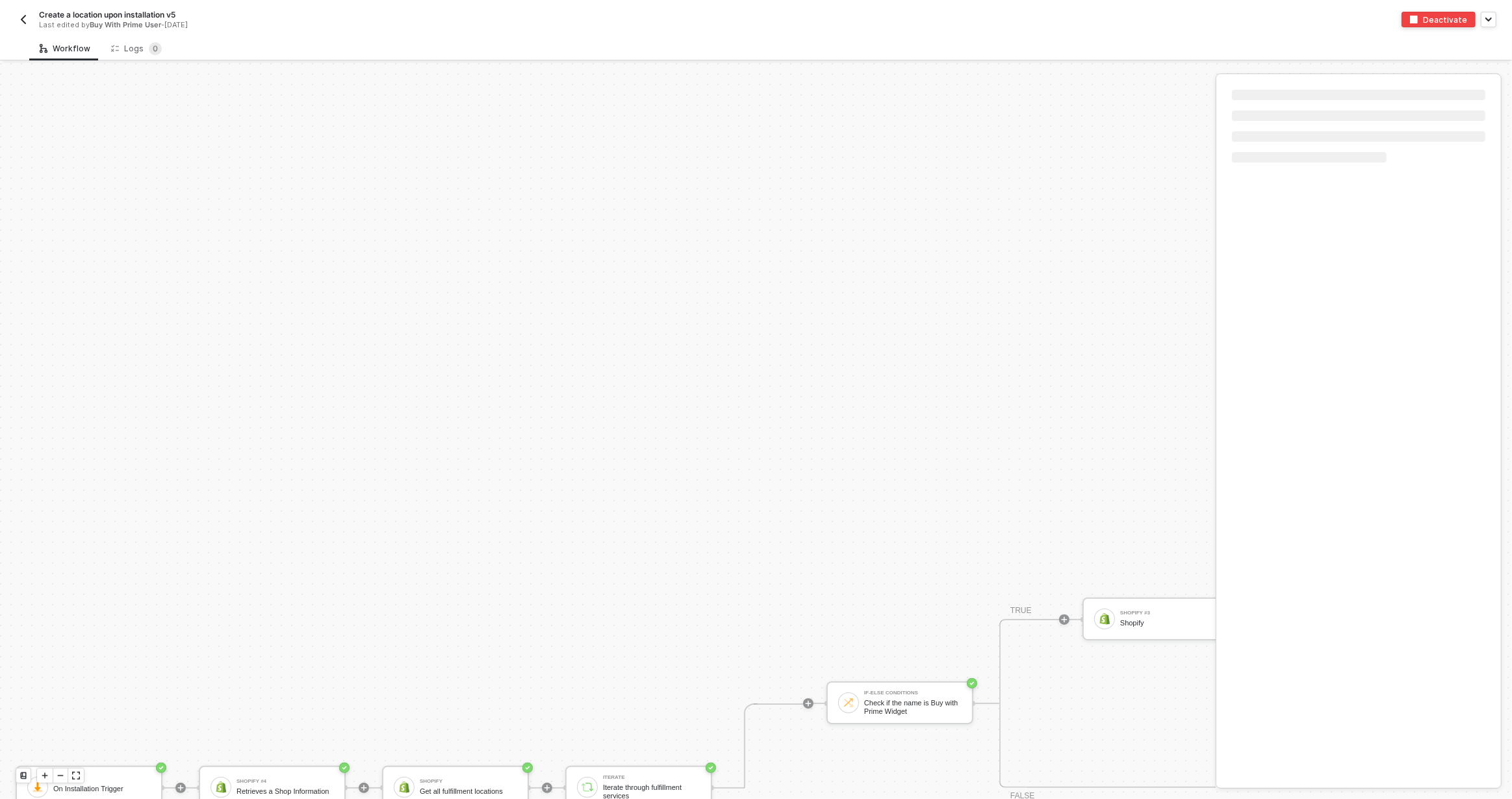
scroll to position [362, 0]
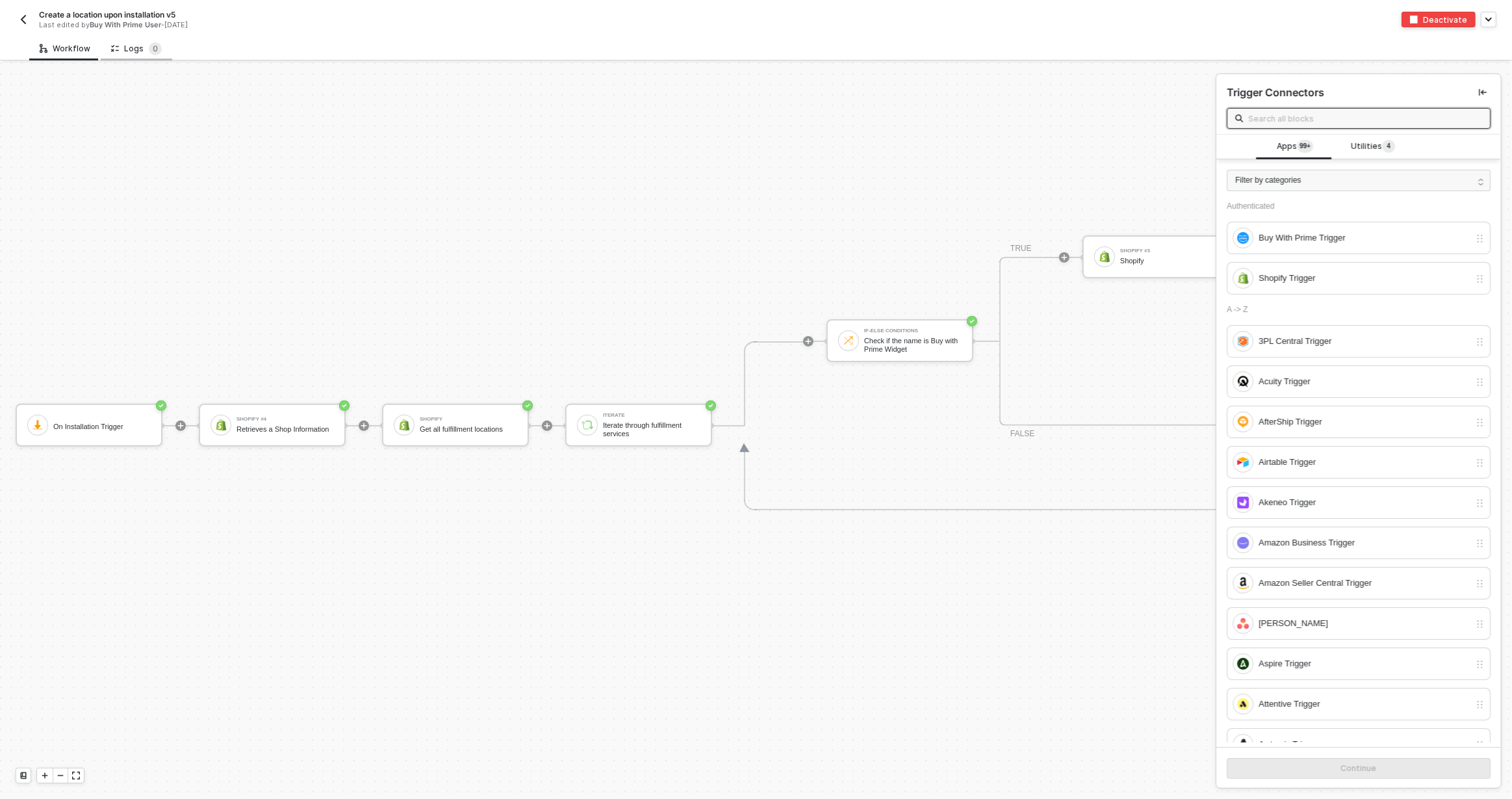
click at [133, 49] on div "Logs 0" at bounding box center [137, 49] width 51 height 13
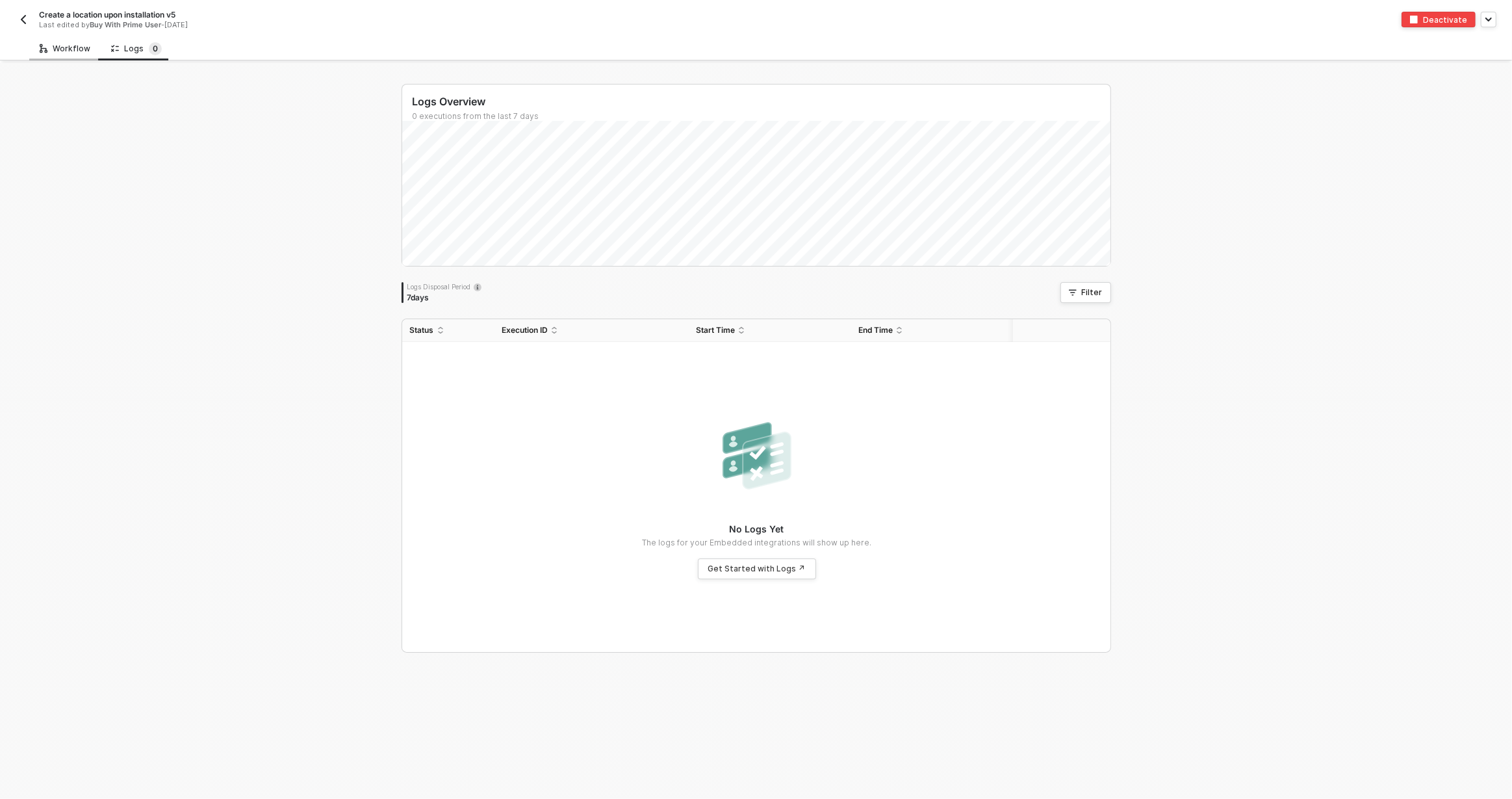
click at [60, 45] on div "Workflow" at bounding box center [65, 49] width 51 height 11
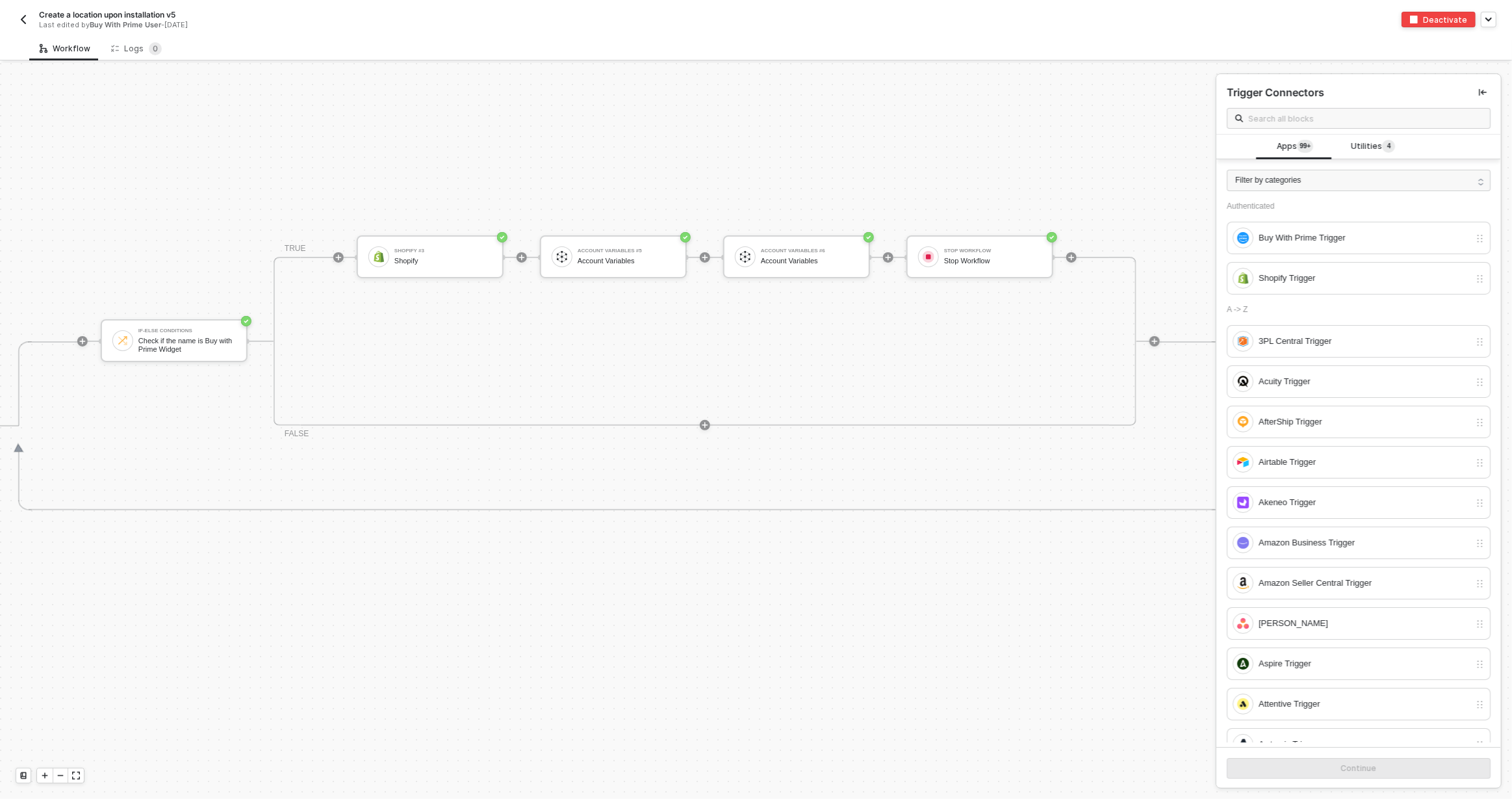
scroll to position [362, 740]
click at [21, 21] on img "button" at bounding box center [23, 19] width 11 height 11
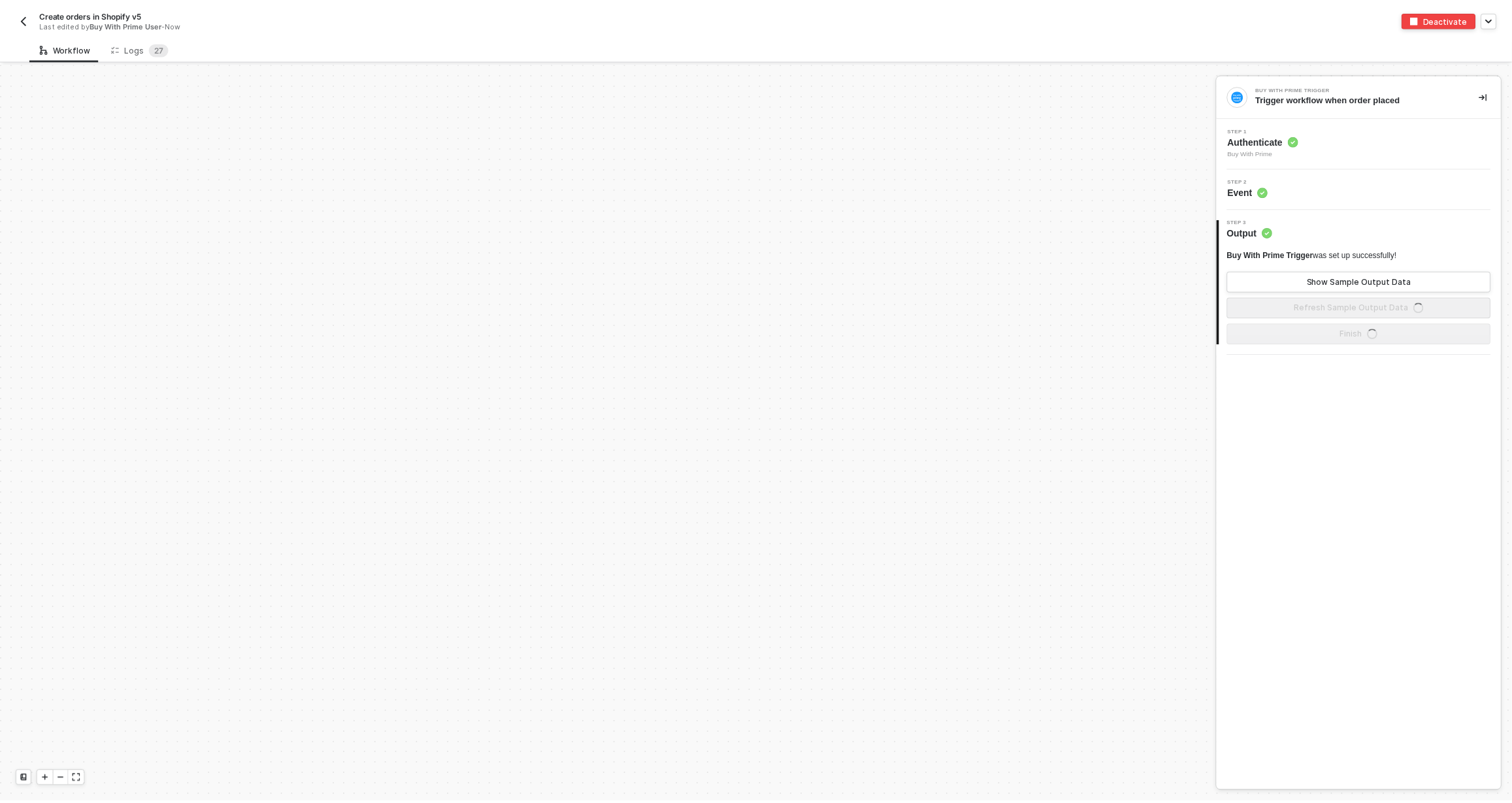
scroll to position [608, 0]
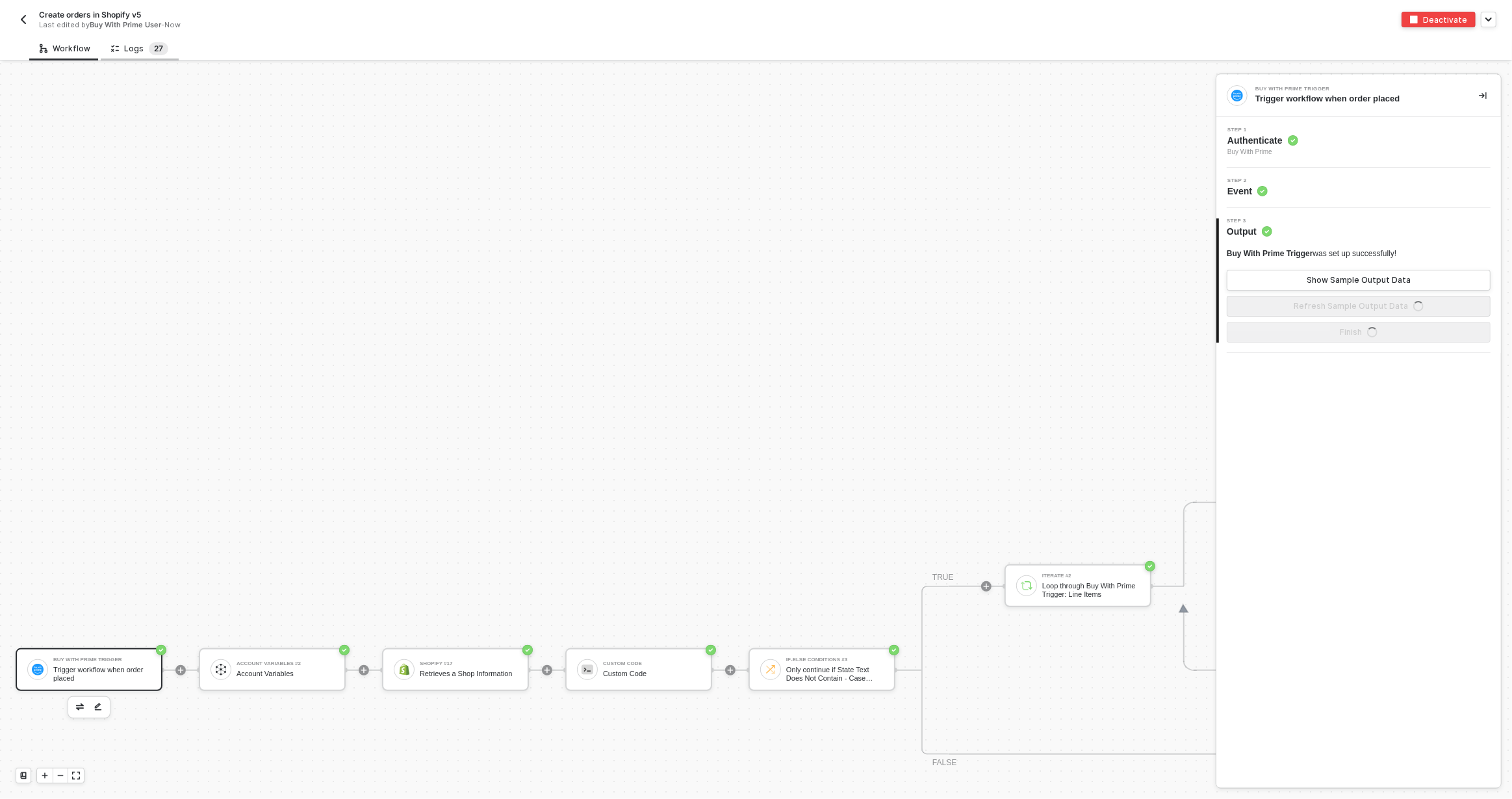
click at [159, 44] on span "7" at bounding box center [161, 48] width 5 height 10
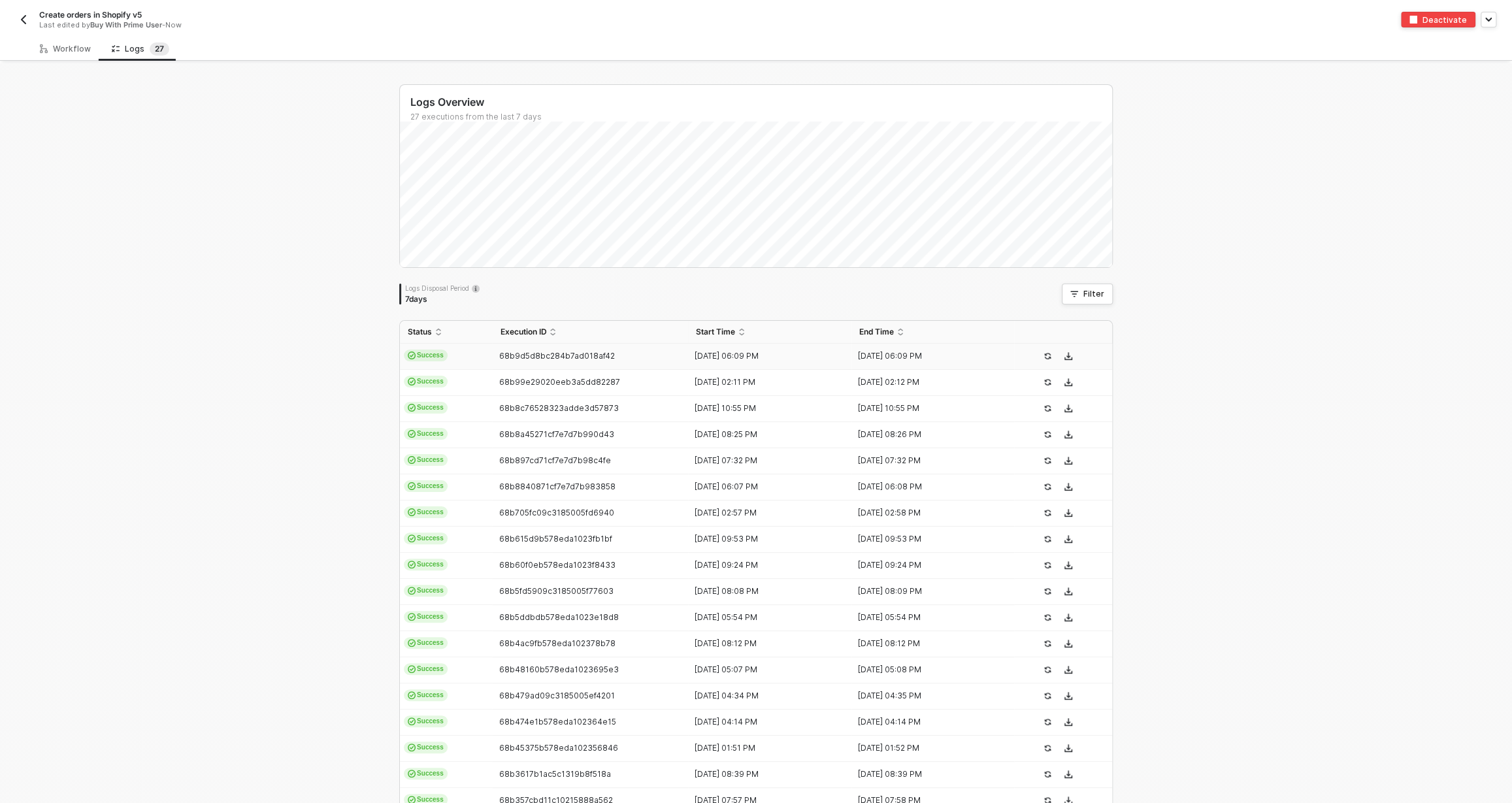
click at [561, 350] on td "68b9d5d8bc284b7ad018af42" at bounding box center [590, 356] width 196 height 26
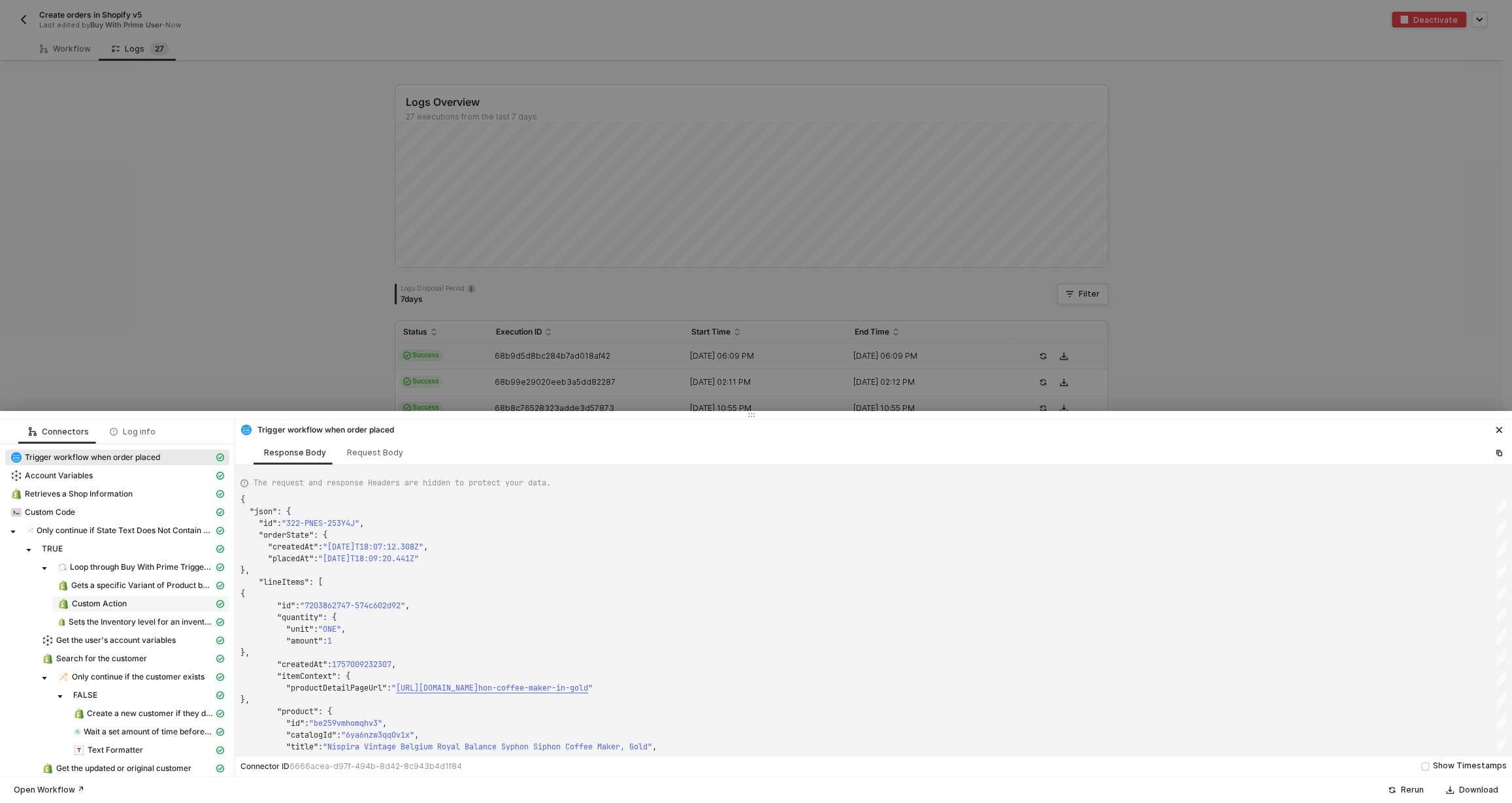
scroll to position [171, 0]
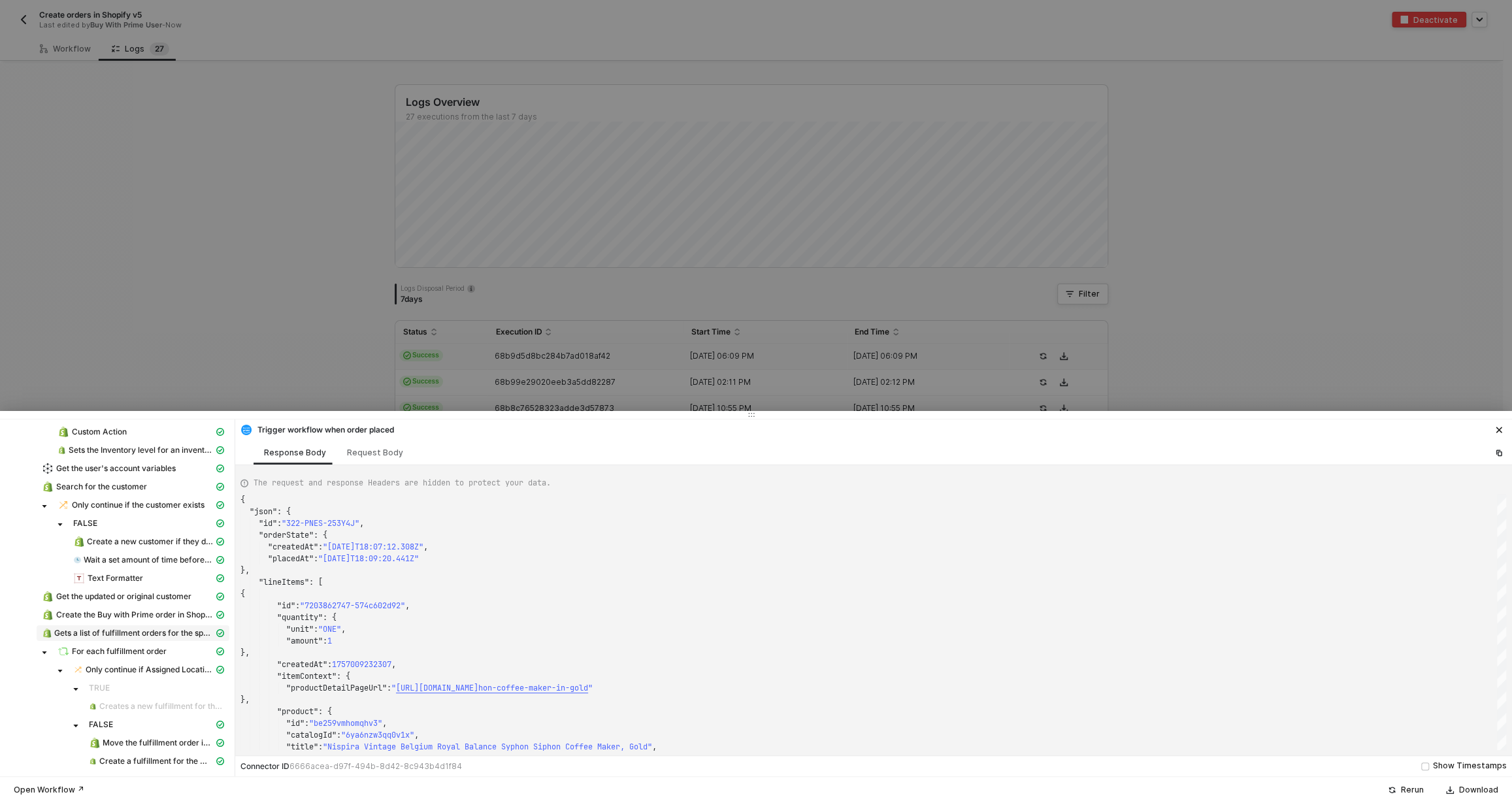
click at [109, 633] on span "Gets a list of fulfillment orders for the specific order" at bounding box center [134, 633] width 159 height 11
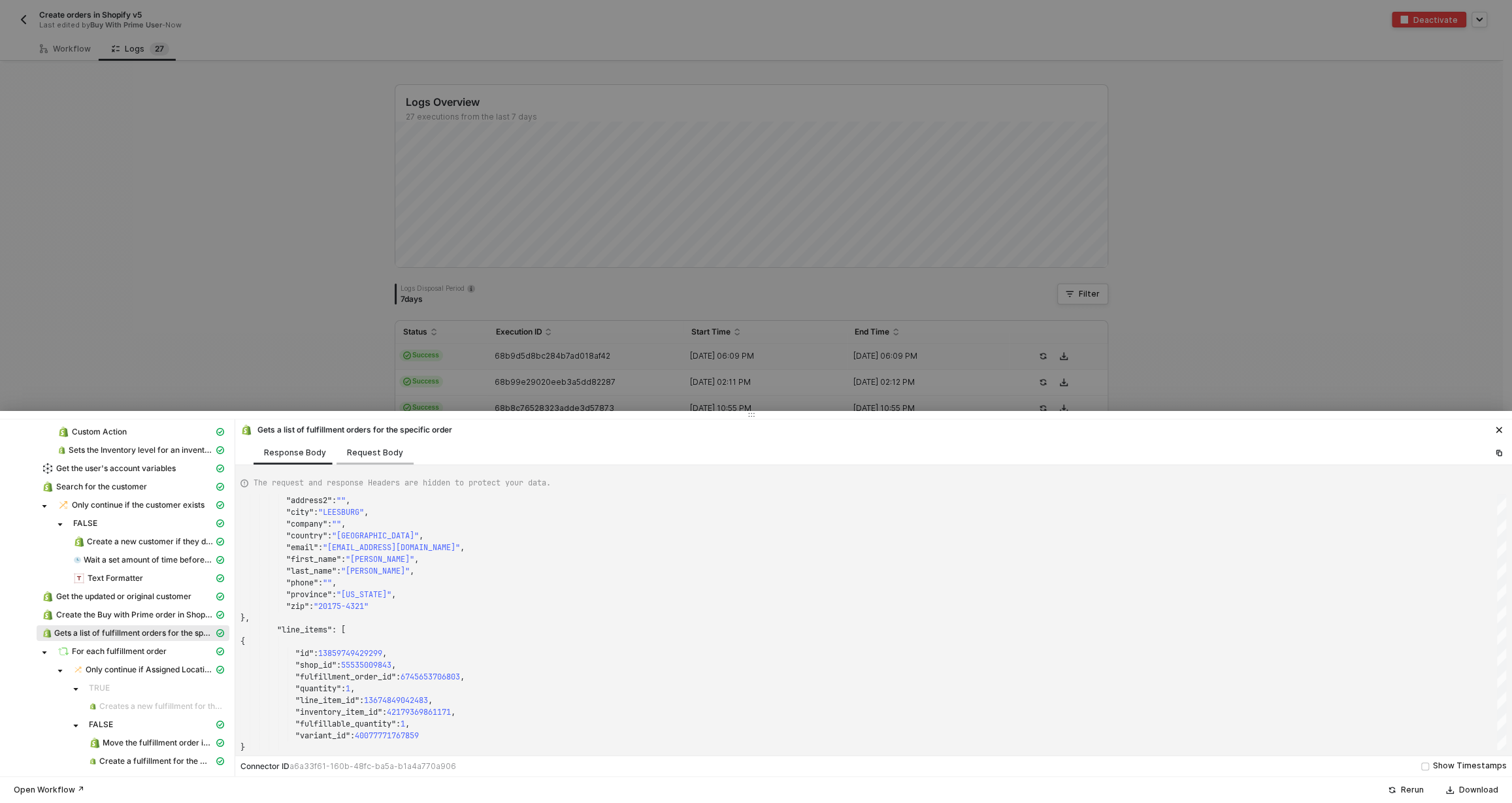
click at [353, 458] on div "Request Body" at bounding box center [374, 452] width 77 height 24
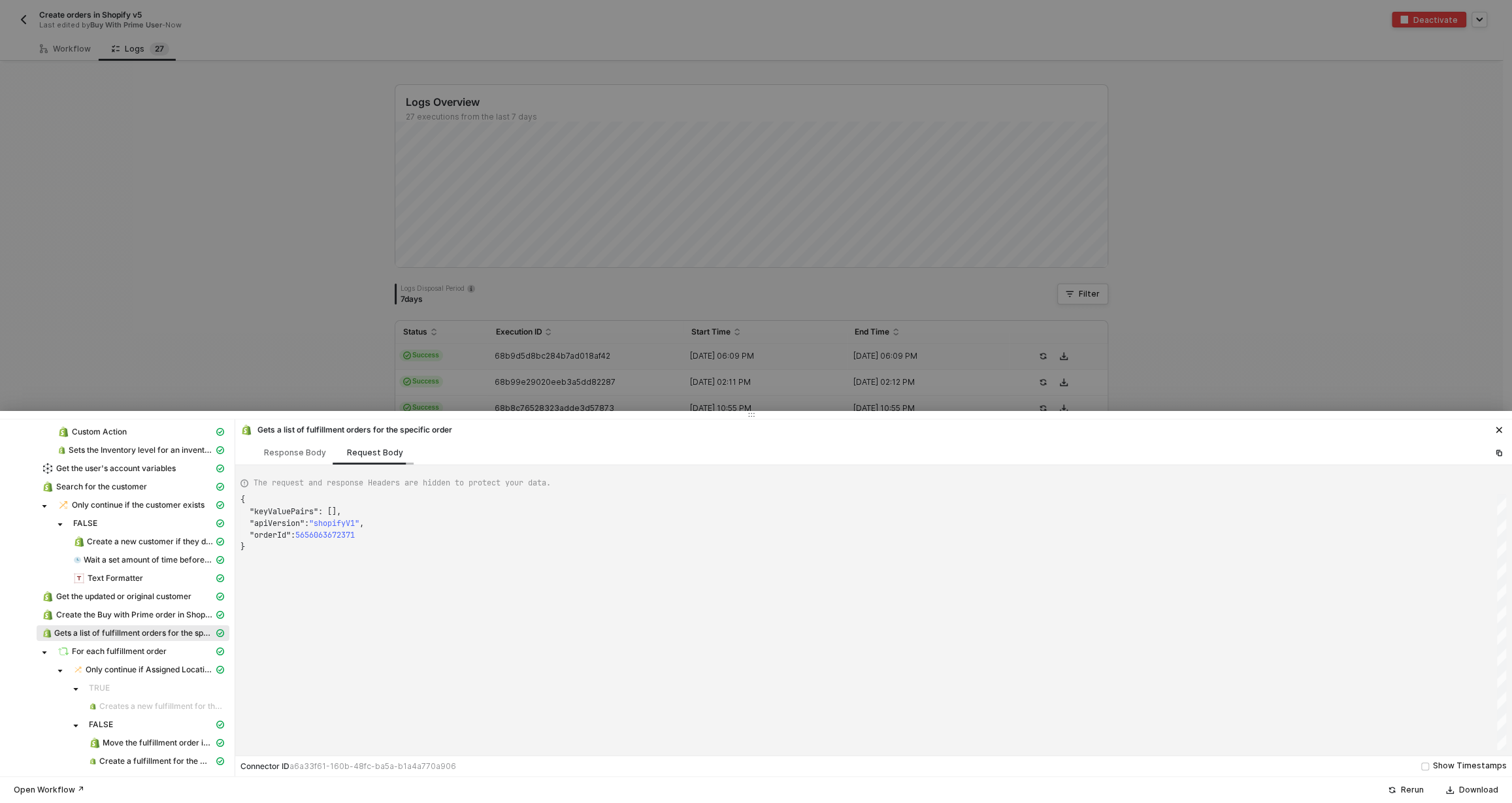
scroll to position [46, 0]
click at [117, 615] on span "Create the Buy with Prime order in Shopify" at bounding box center [135, 615] width 157 height 11
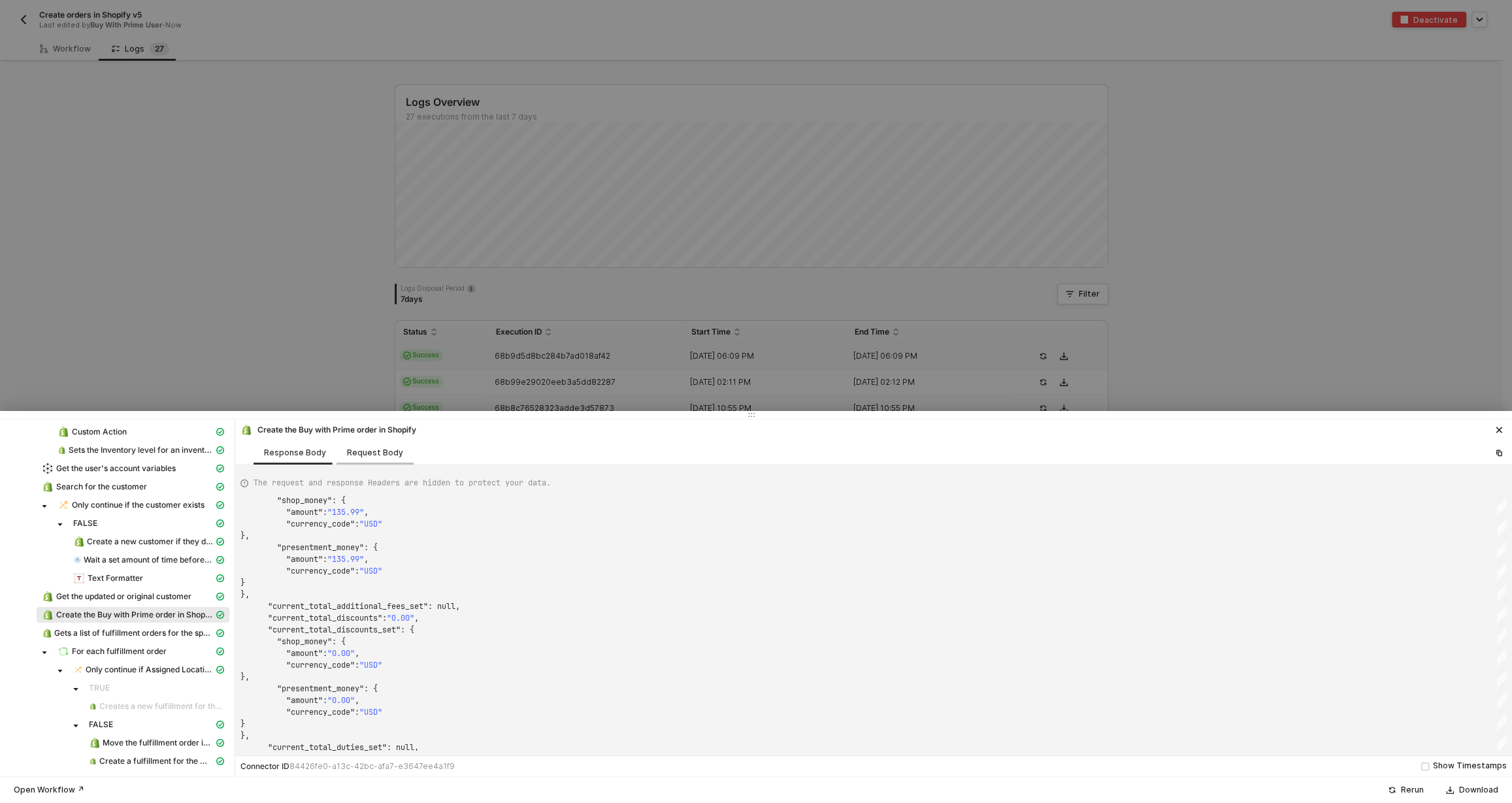
click at [354, 461] on div "Request Body" at bounding box center [374, 452] width 77 height 24
type textarea "{ "billingAddressUi": [], "keyValuePairs": [], "apiVersion": "shopifyV1", "cust…"
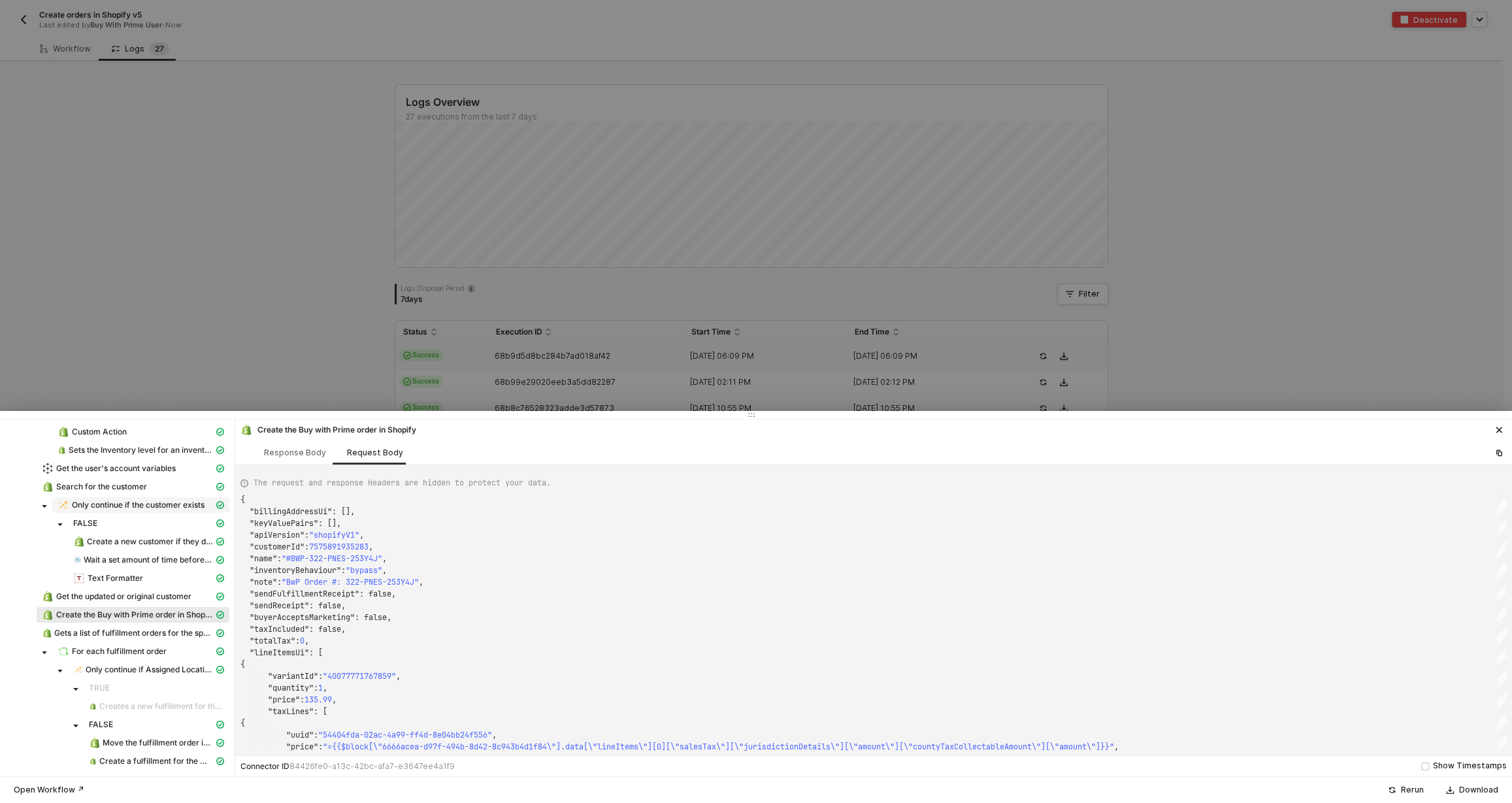
scroll to position [125, 0]
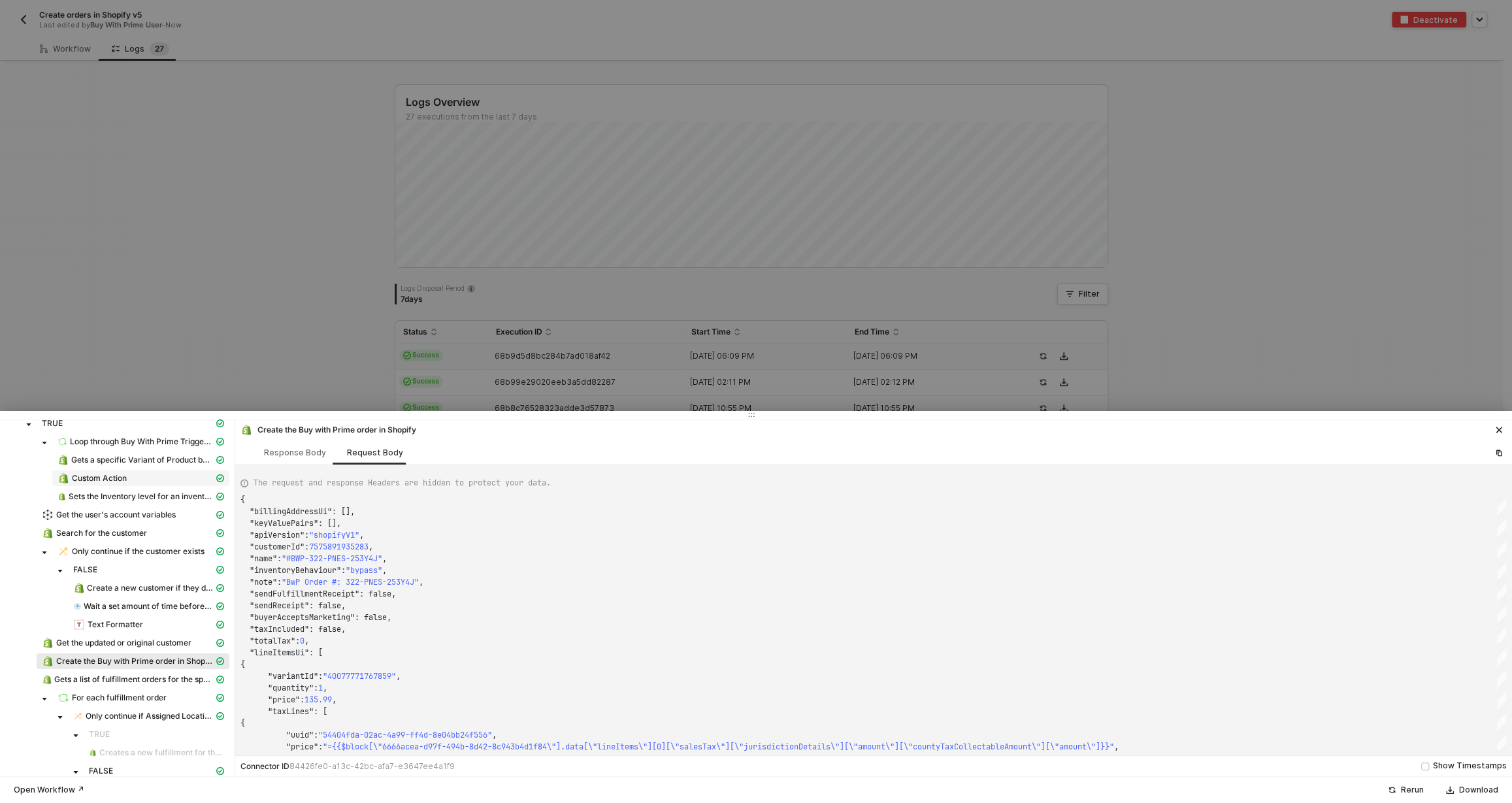
click at [108, 480] on span "Custom Action" at bounding box center [99, 478] width 55 height 11
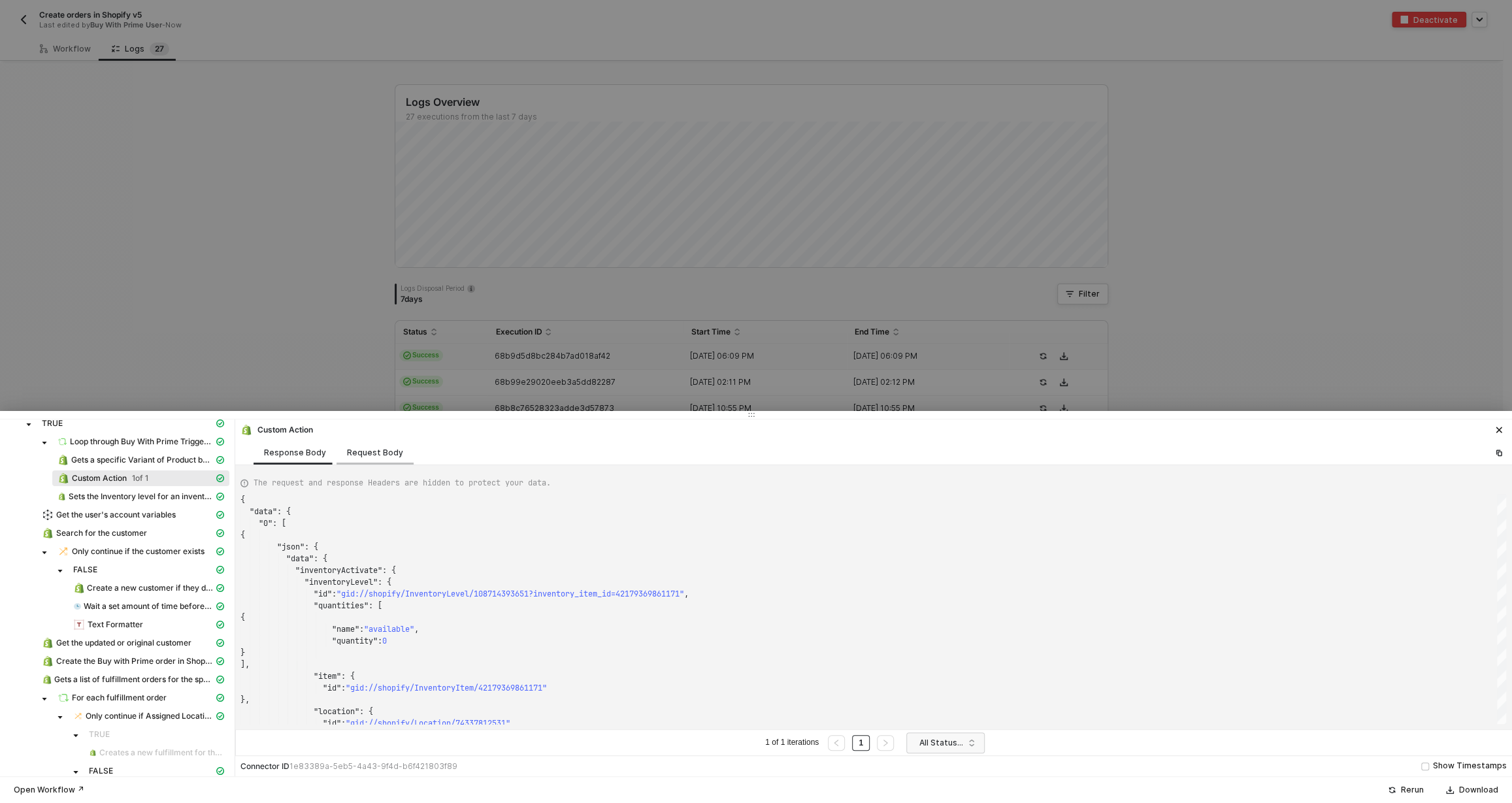
click at [344, 461] on div "Request Body" at bounding box center [374, 452] width 77 height 24
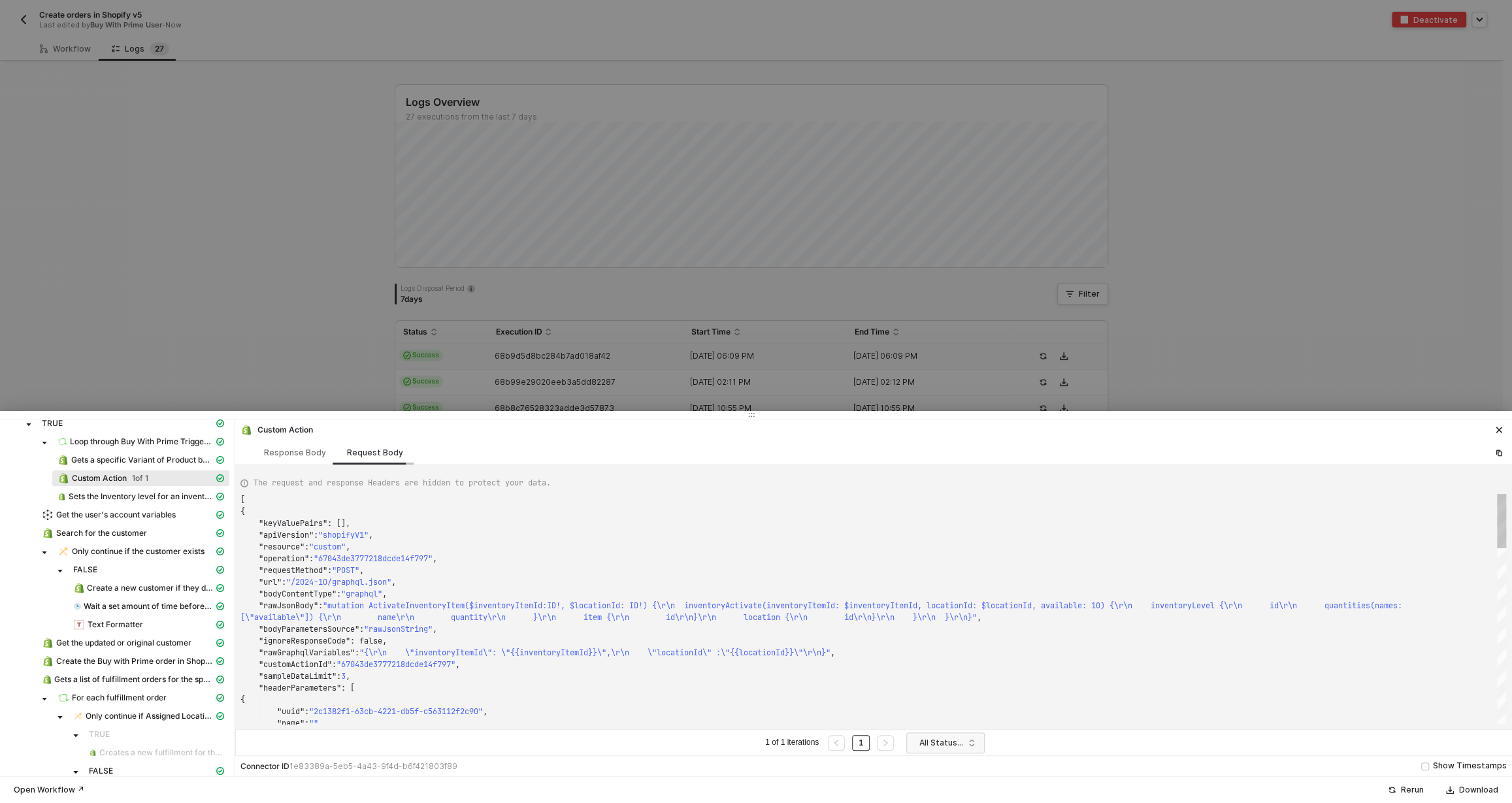
scroll to position [105, 0]
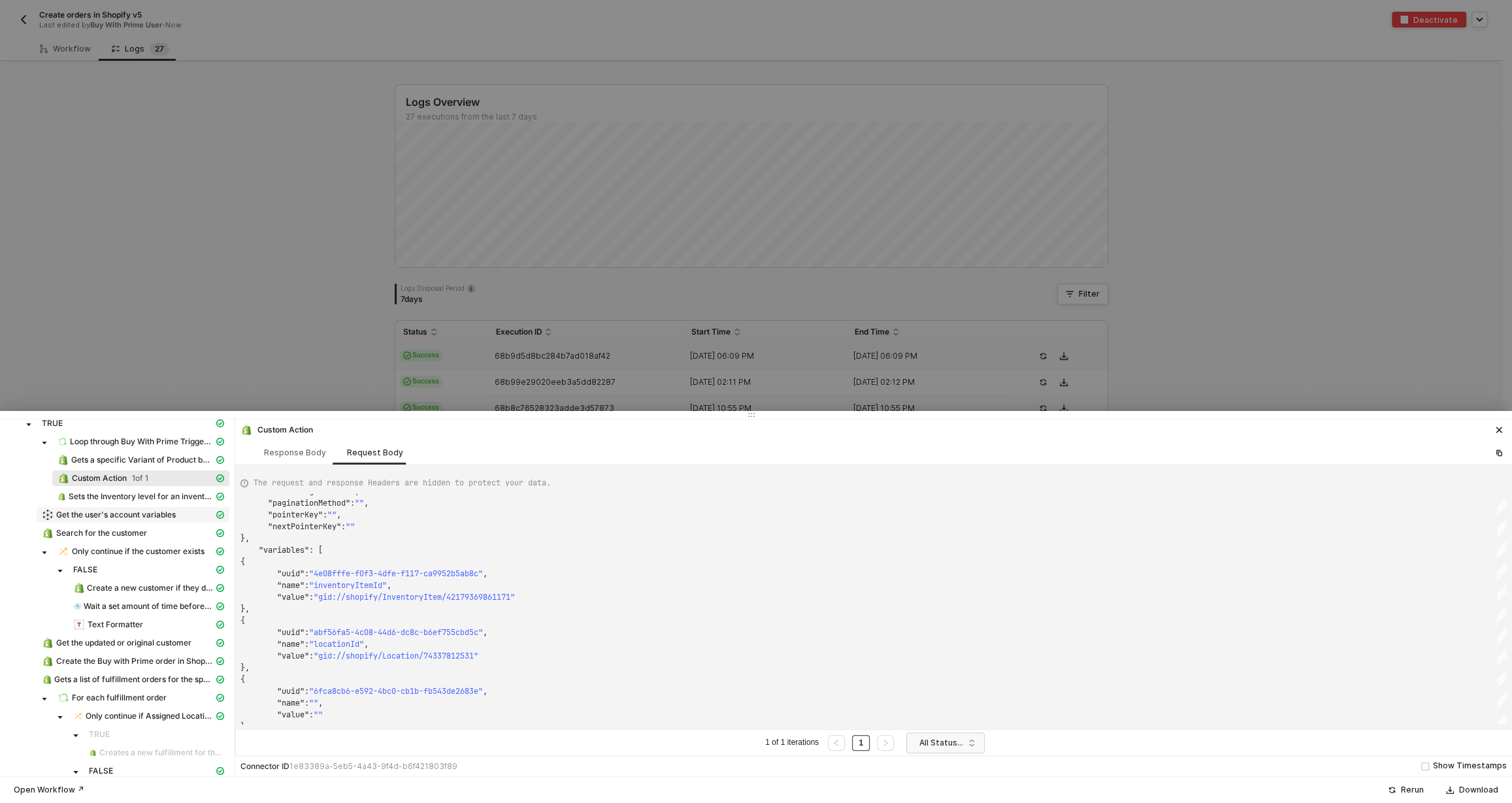
click at [144, 518] on span "Get the user's account variables" at bounding box center [116, 515] width 119 height 11
type textarea "{ "json": { "variables": { "v5LocationId": 74337812531, "Nispira-v5LocationId":…"
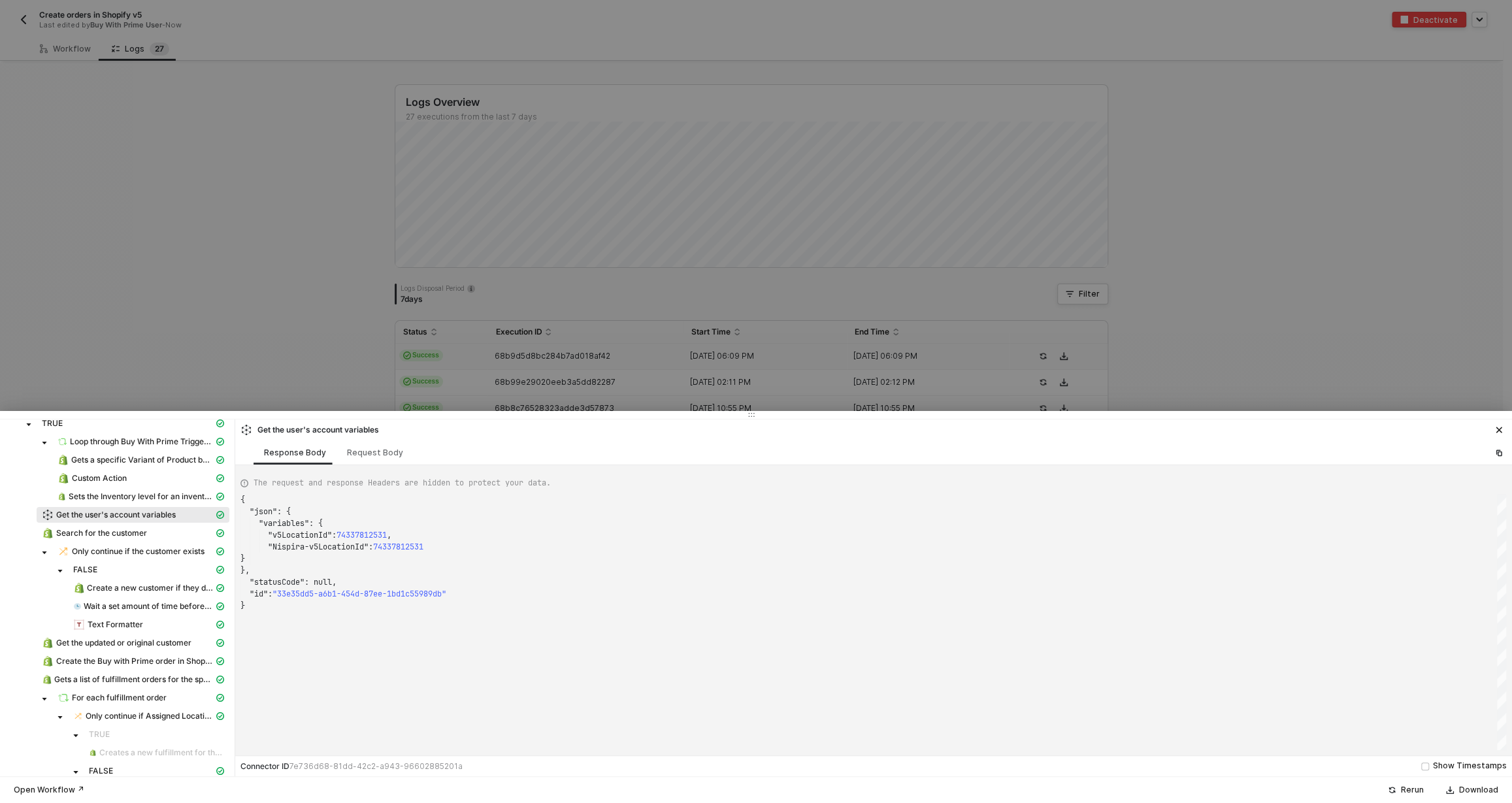
click at [354, 287] on div at bounding box center [756, 401] width 1512 height 803
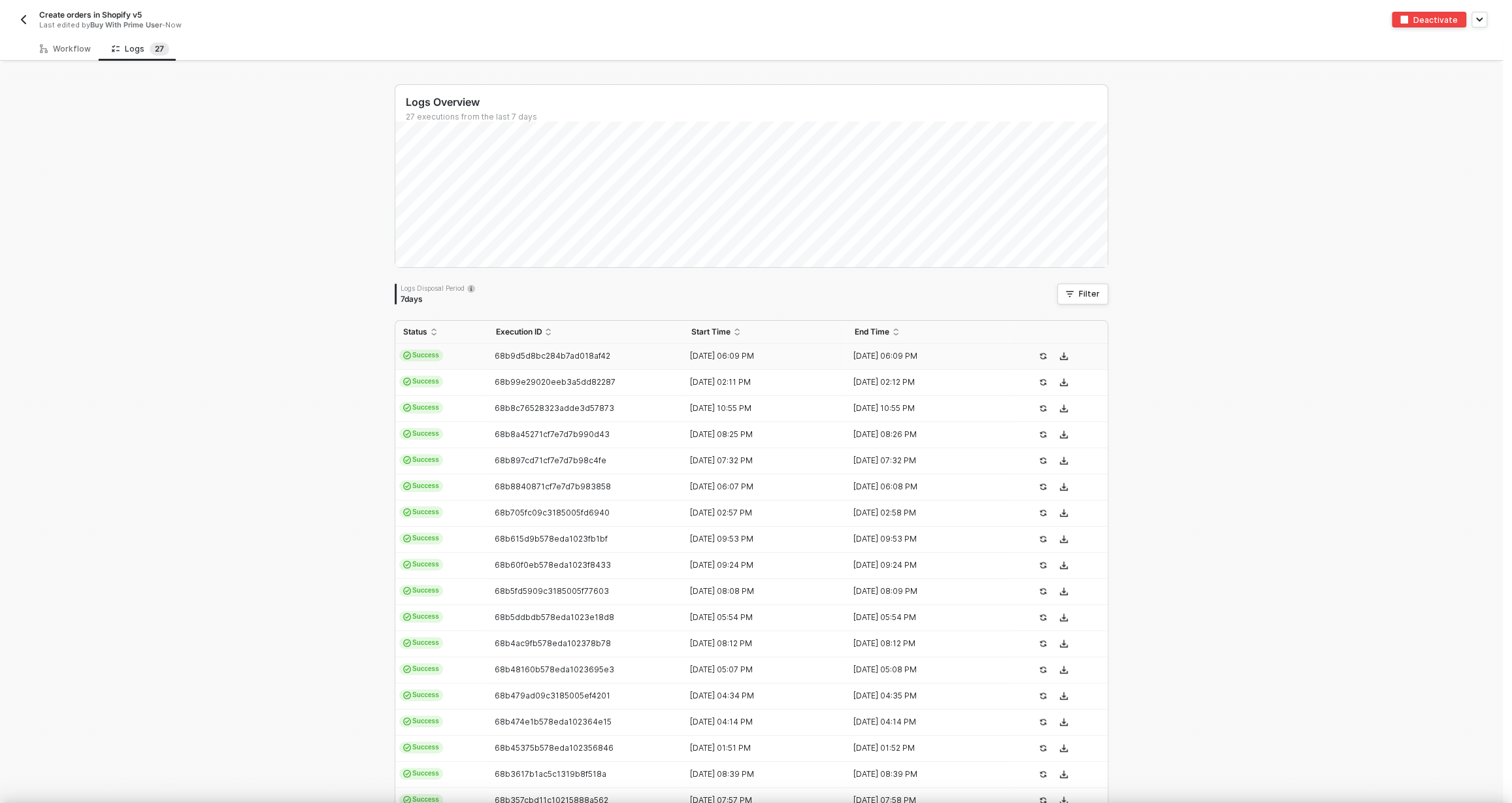
scroll to position [0, 0]
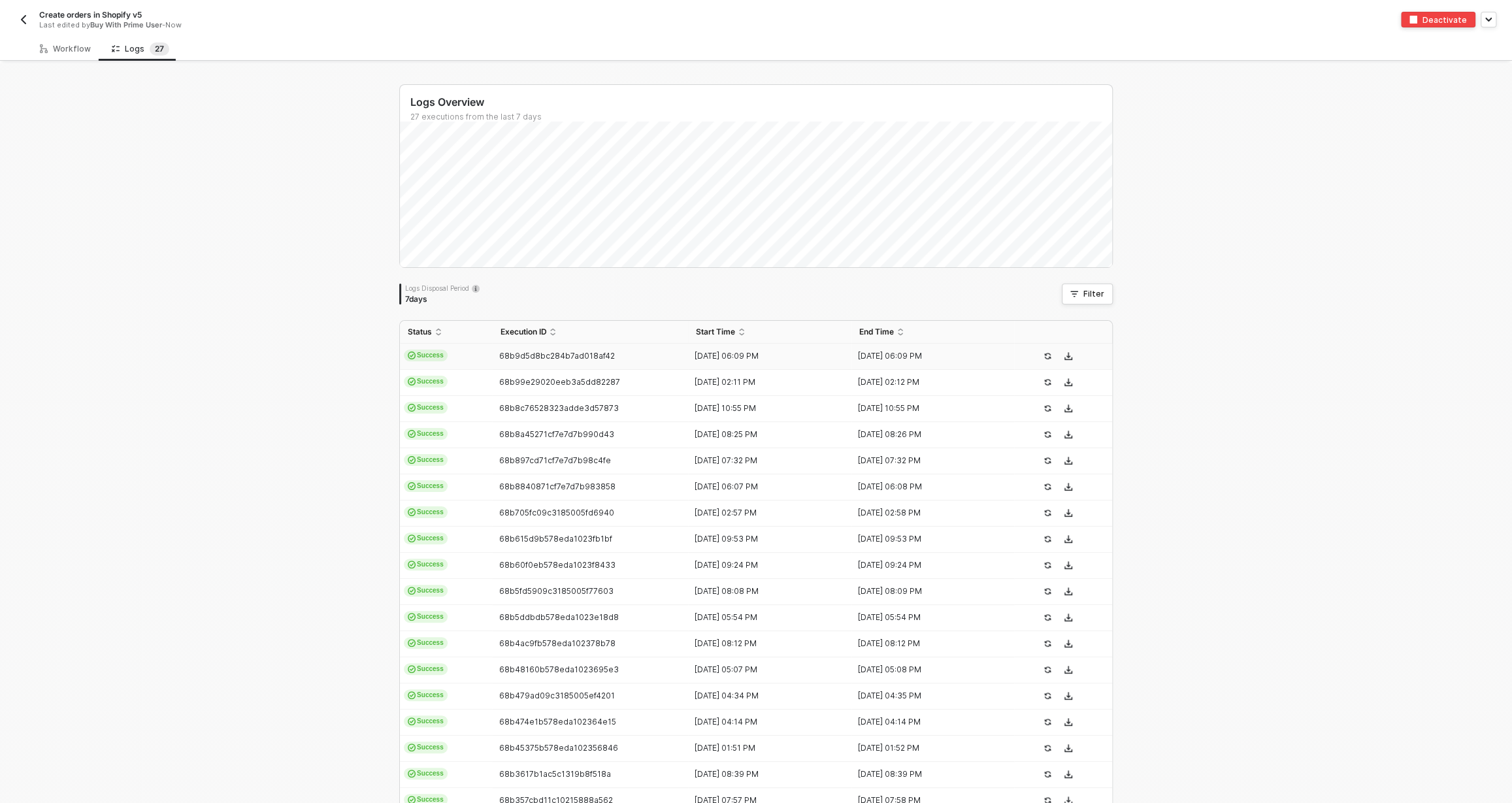
click at [27, 24] on img "button" at bounding box center [23, 19] width 11 height 11
